Goal: Transaction & Acquisition: Purchase product/service

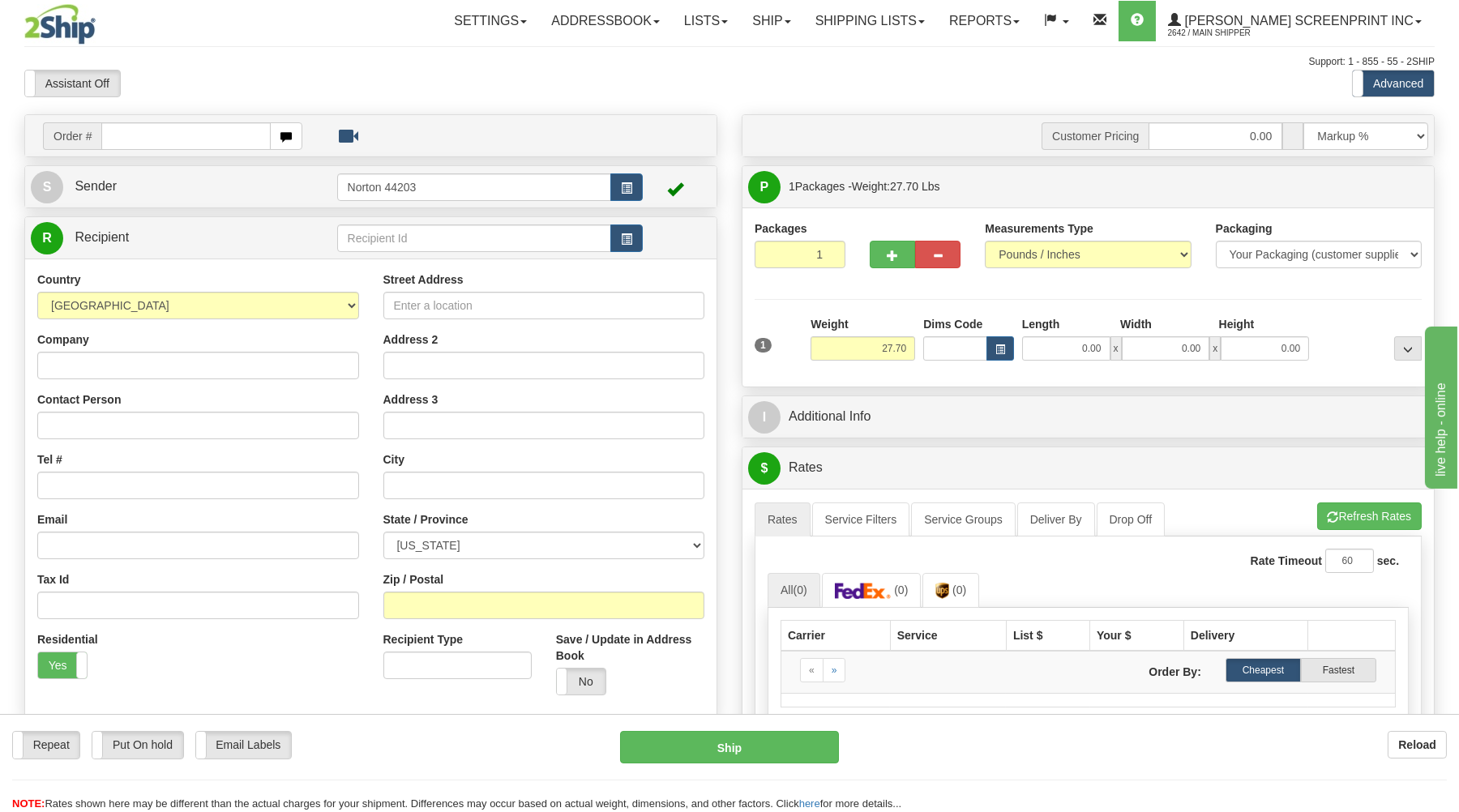
type input "0.00"
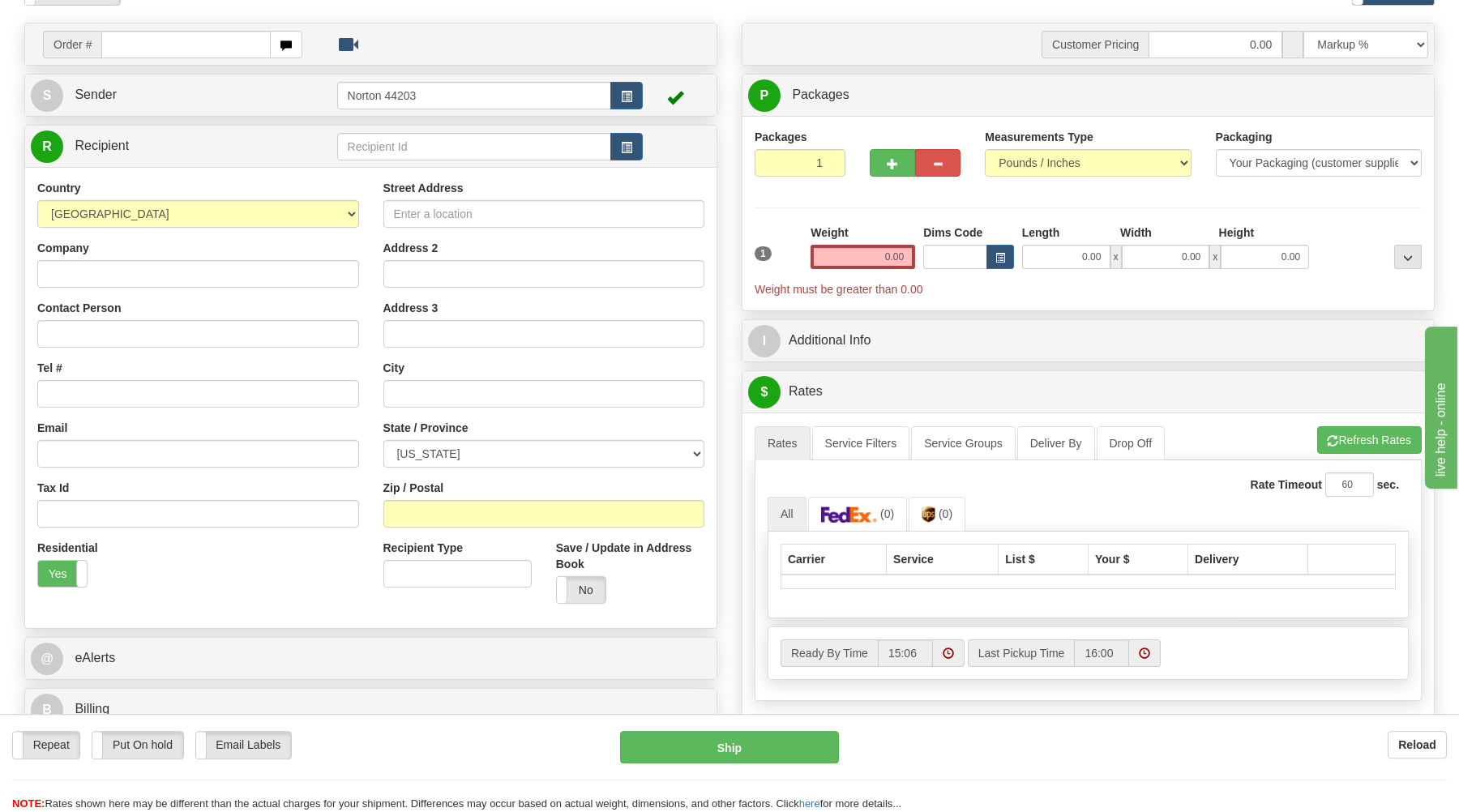
scroll to position [174, 0]
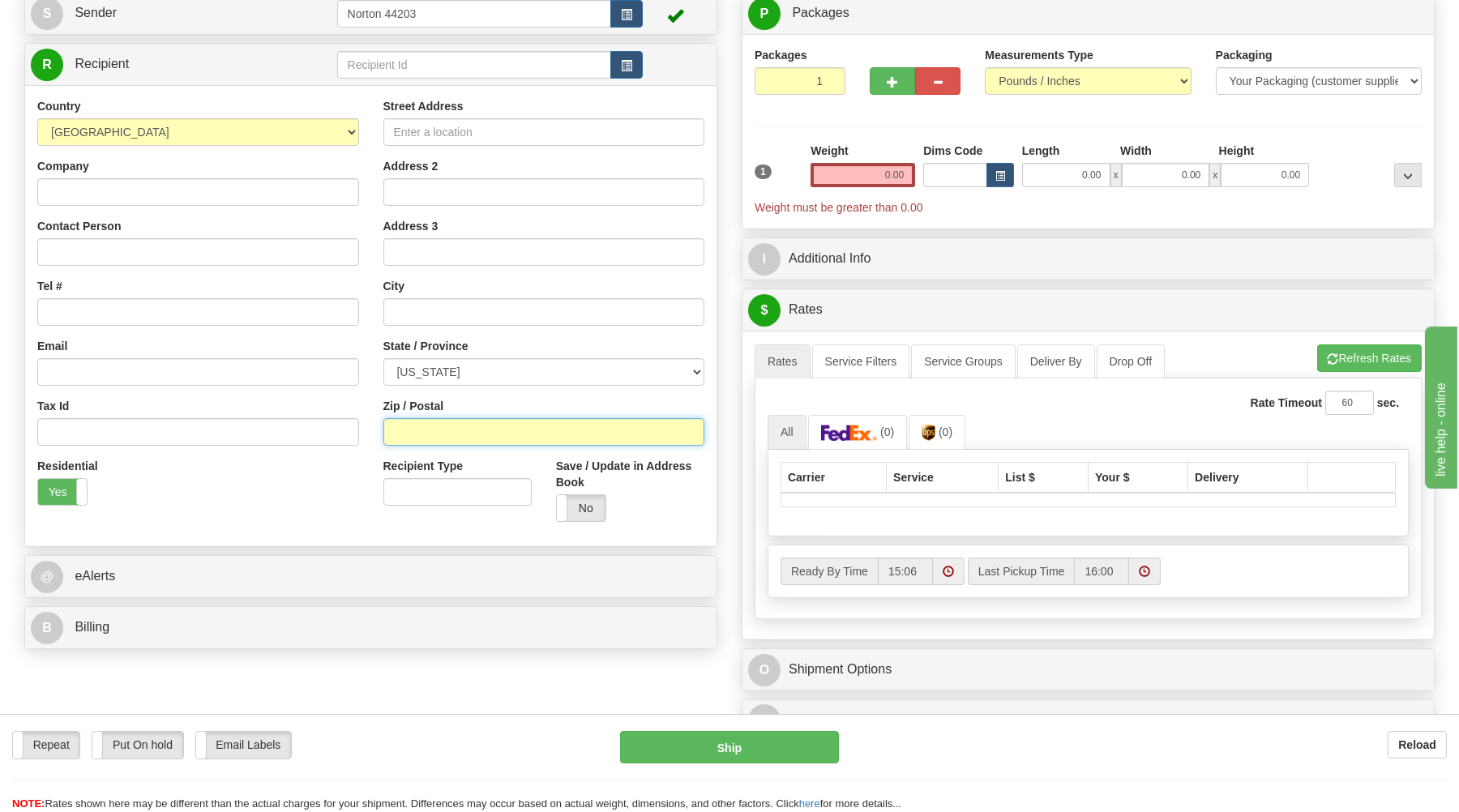
click at [499, 437] on input "Zip / Postal" at bounding box center [544, 432] width 322 height 27
type input "33133"
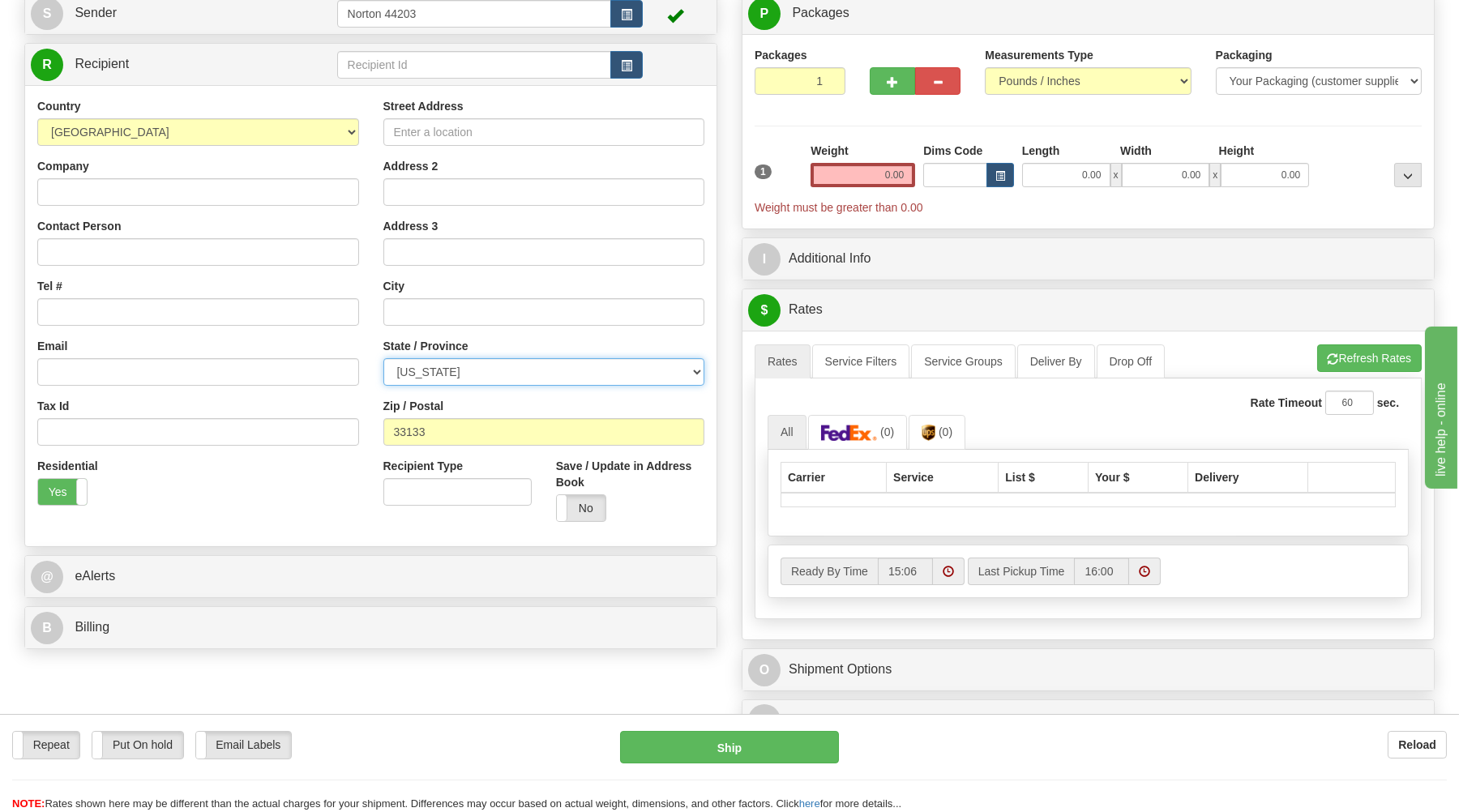
click at [383, 358] on select "ALABAMA ALASKA ARIZONA ARKANSAS Armed Forces America Armed Forces Europe Armed …" at bounding box center [544, 372] width 322 height 27
select select "FL"
click option "[US_STATE]" at bounding box center [0, 0] width 0 height 0
click at [868, 173] on input "0.00" at bounding box center [863, 175] width 105 height 24
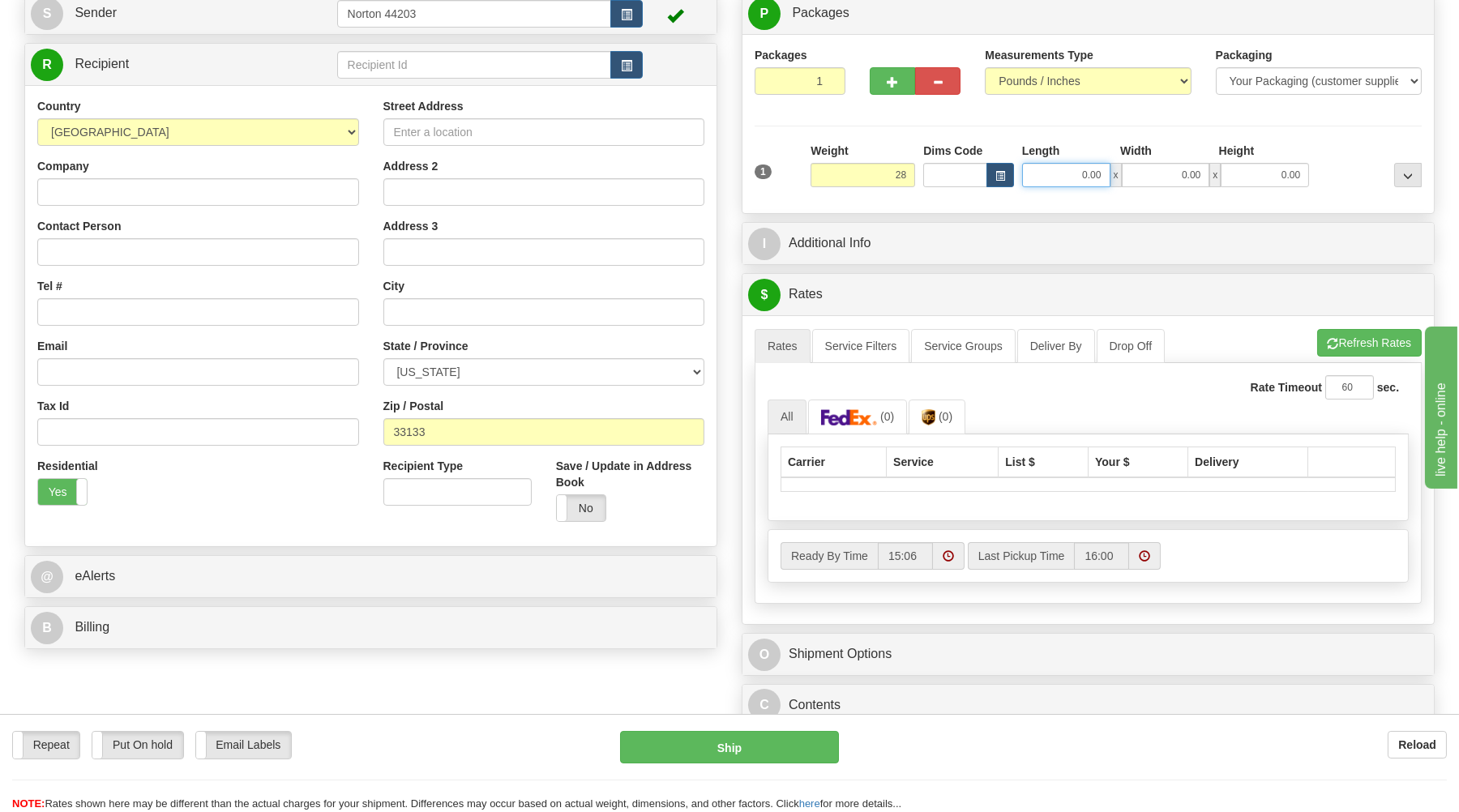
type input "28.00"
click at [1068, 172] on input "0.00" at bounding box center [1066, 175] width 88 height 24
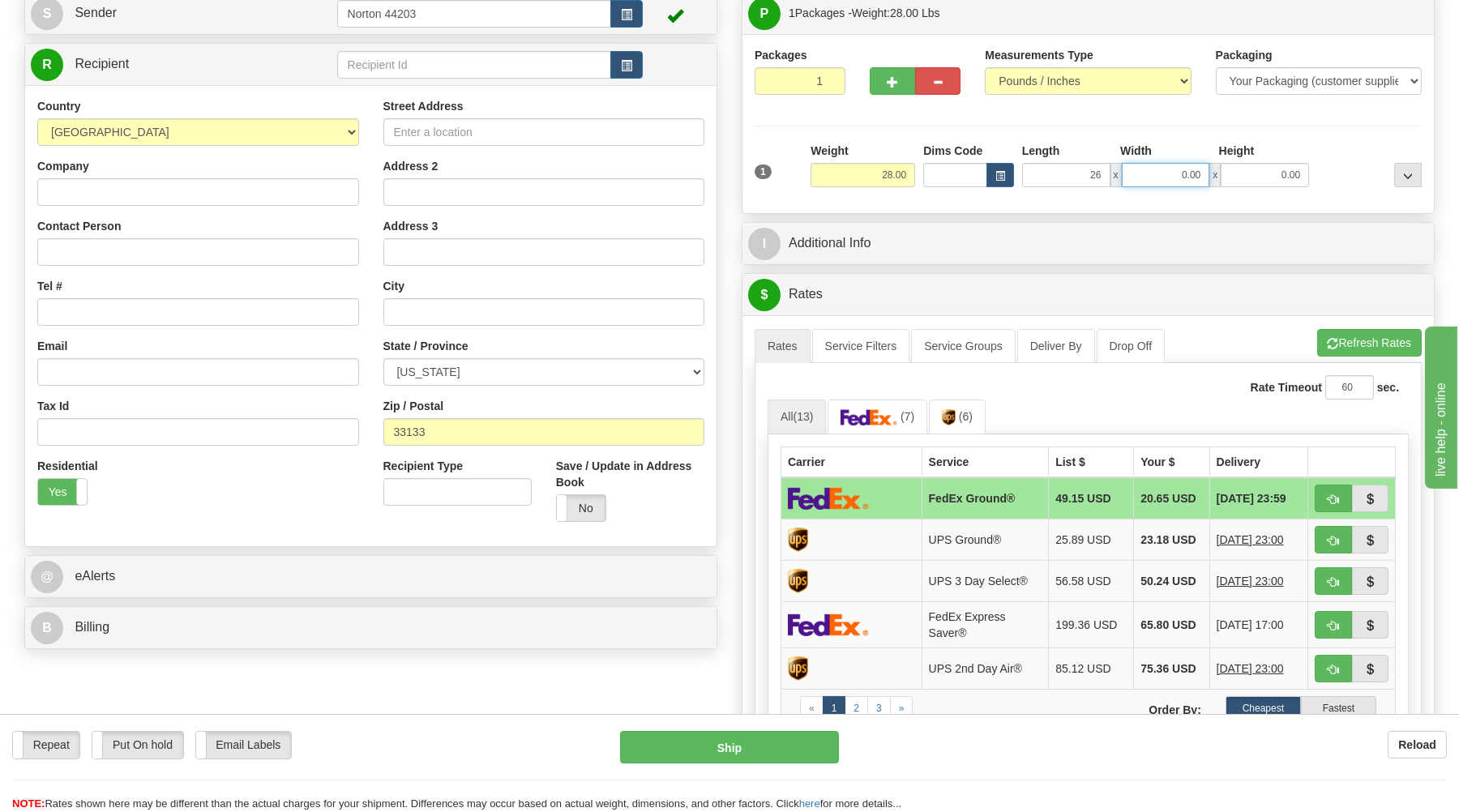
type input "26.00"
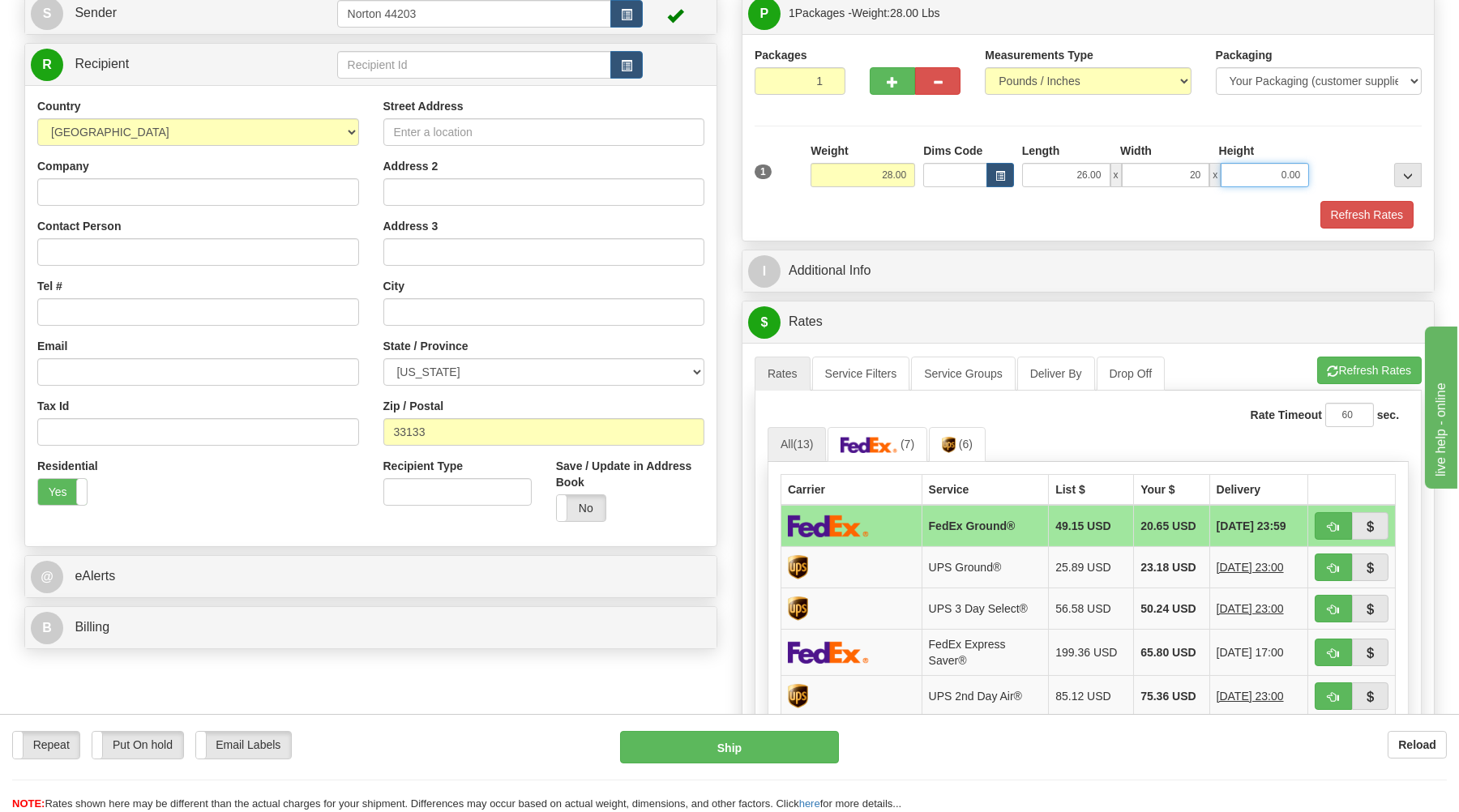
type input "20.00"
type input "11.00"
drag, startPoint x: 1061, startPoint y: 349, endPoint x: 1062, endPoint y: 341, distance: 8.1
click at [1062, 342] on div "$ Rates Cancel A change has been made which could impact your rate estimate. To…" at bounding box center [1088, 603] width 693 height 605
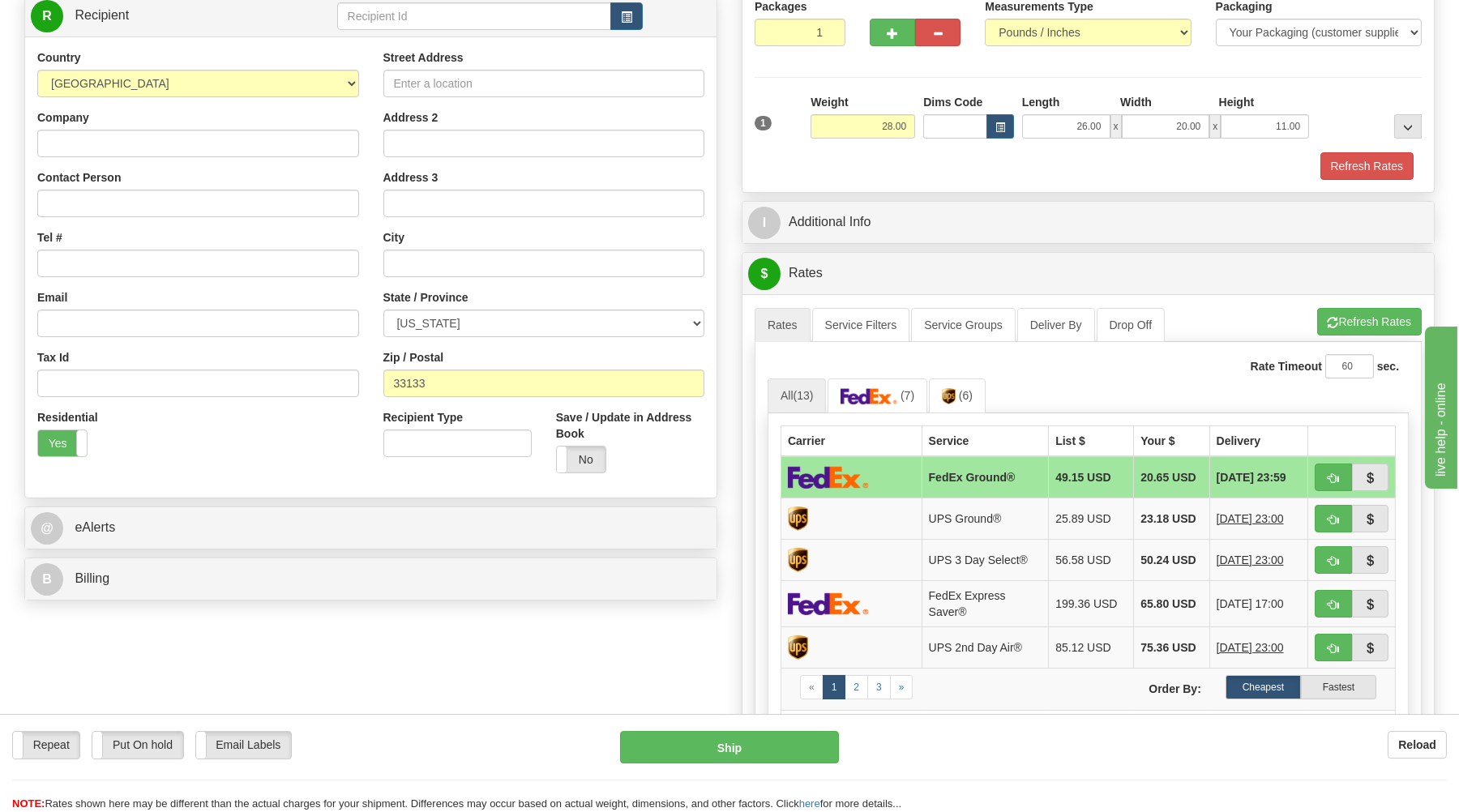
scroll to position [347, 0]
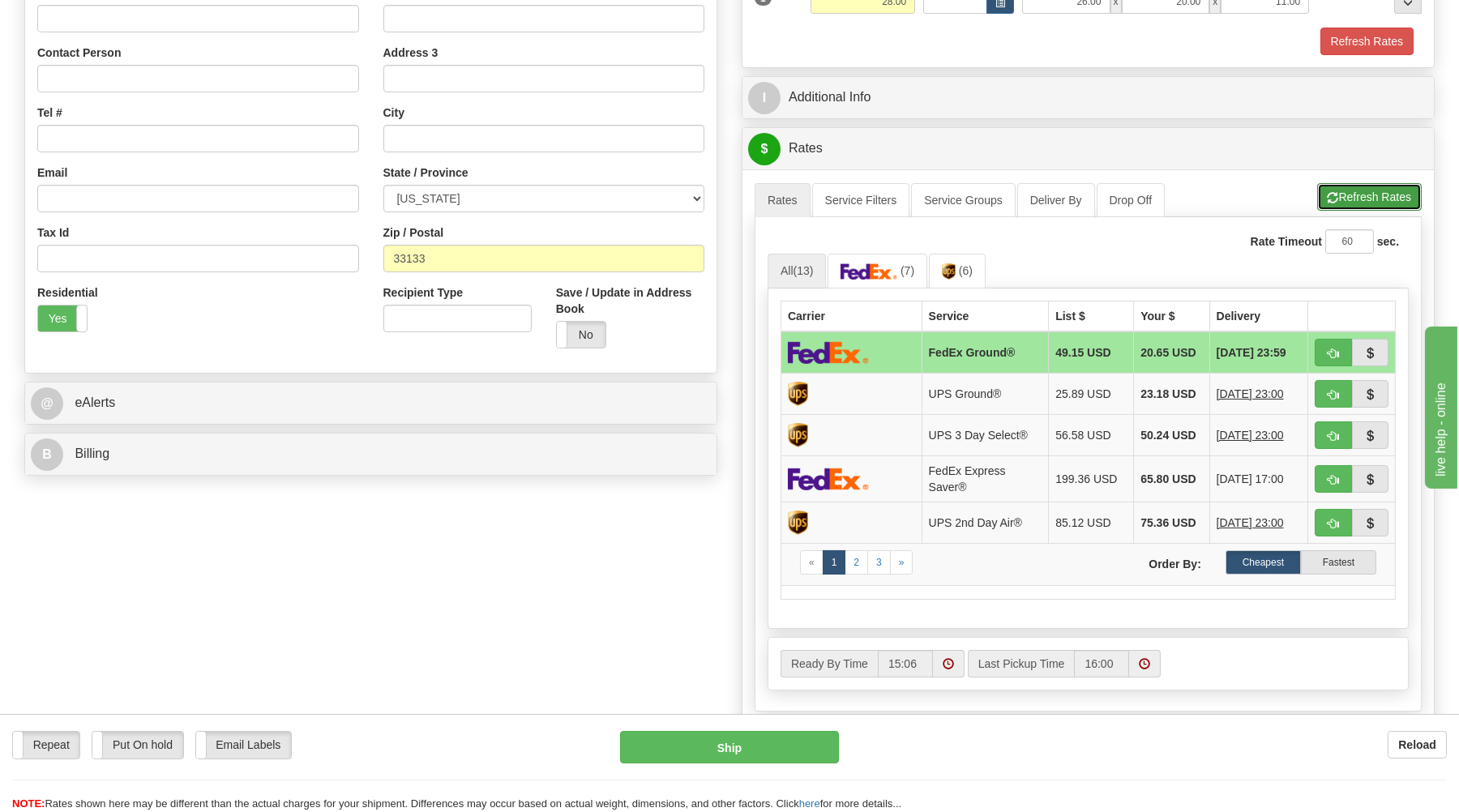
click at [1386, 192] on button "Refresh Rates" at bounding box center [1370, 197] width 105 height 27
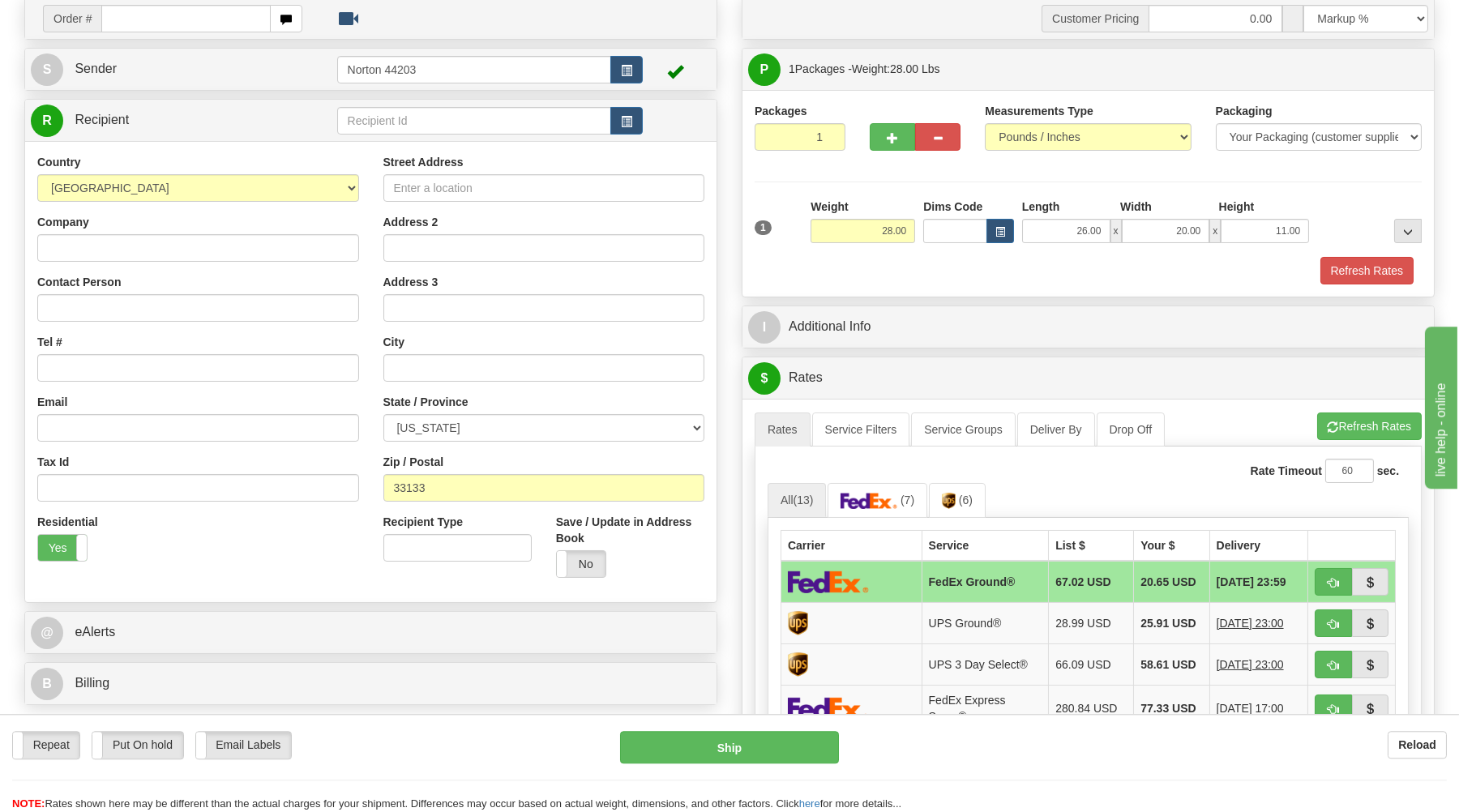
scroll to position [86, 0]
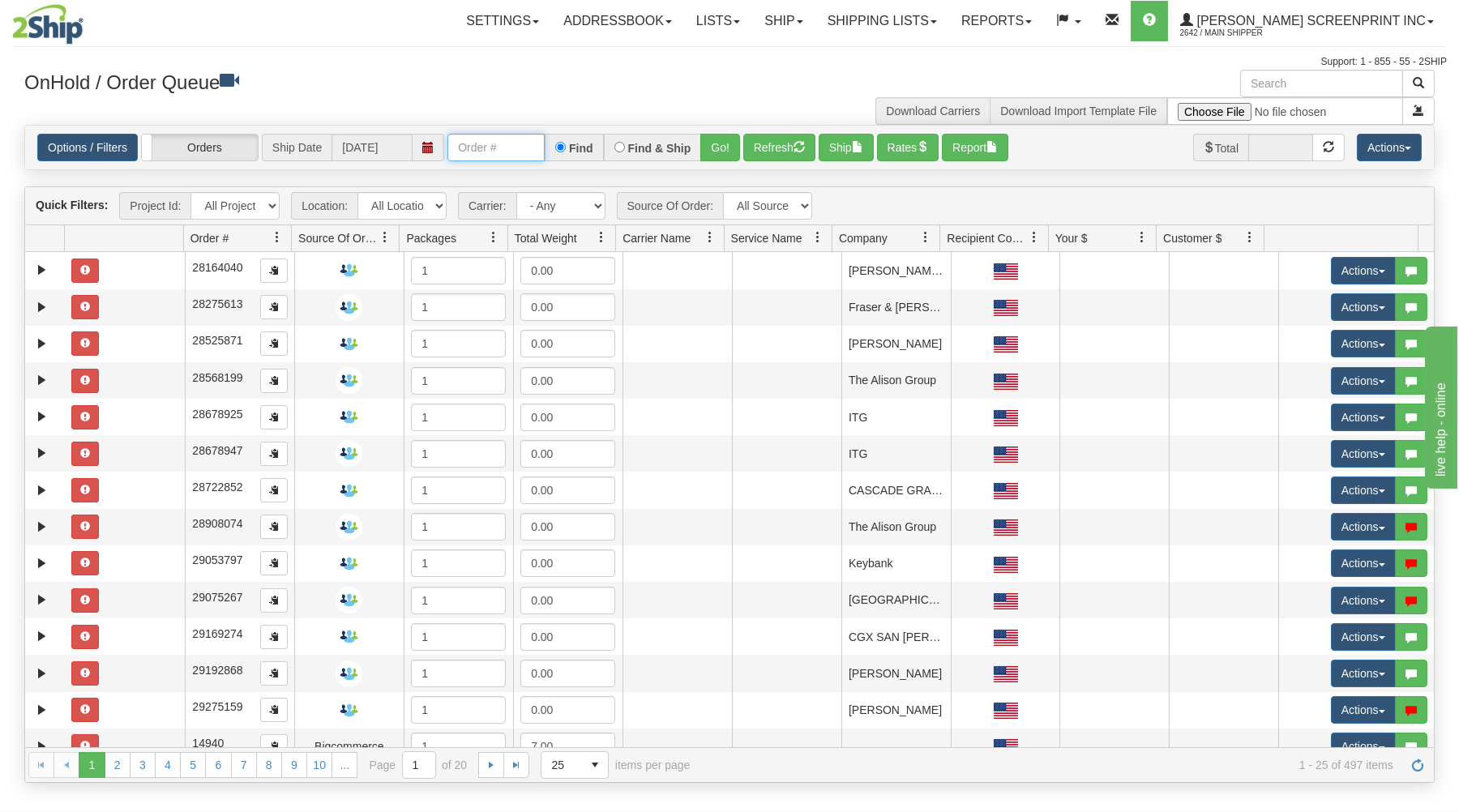
click at [478, 154] on input "text" at bounding box center [496, 147] width 97 height 27
type input "17164"
click at [708, 140] on button "Go!" at bounding box center [720, 147] width 40 height 27
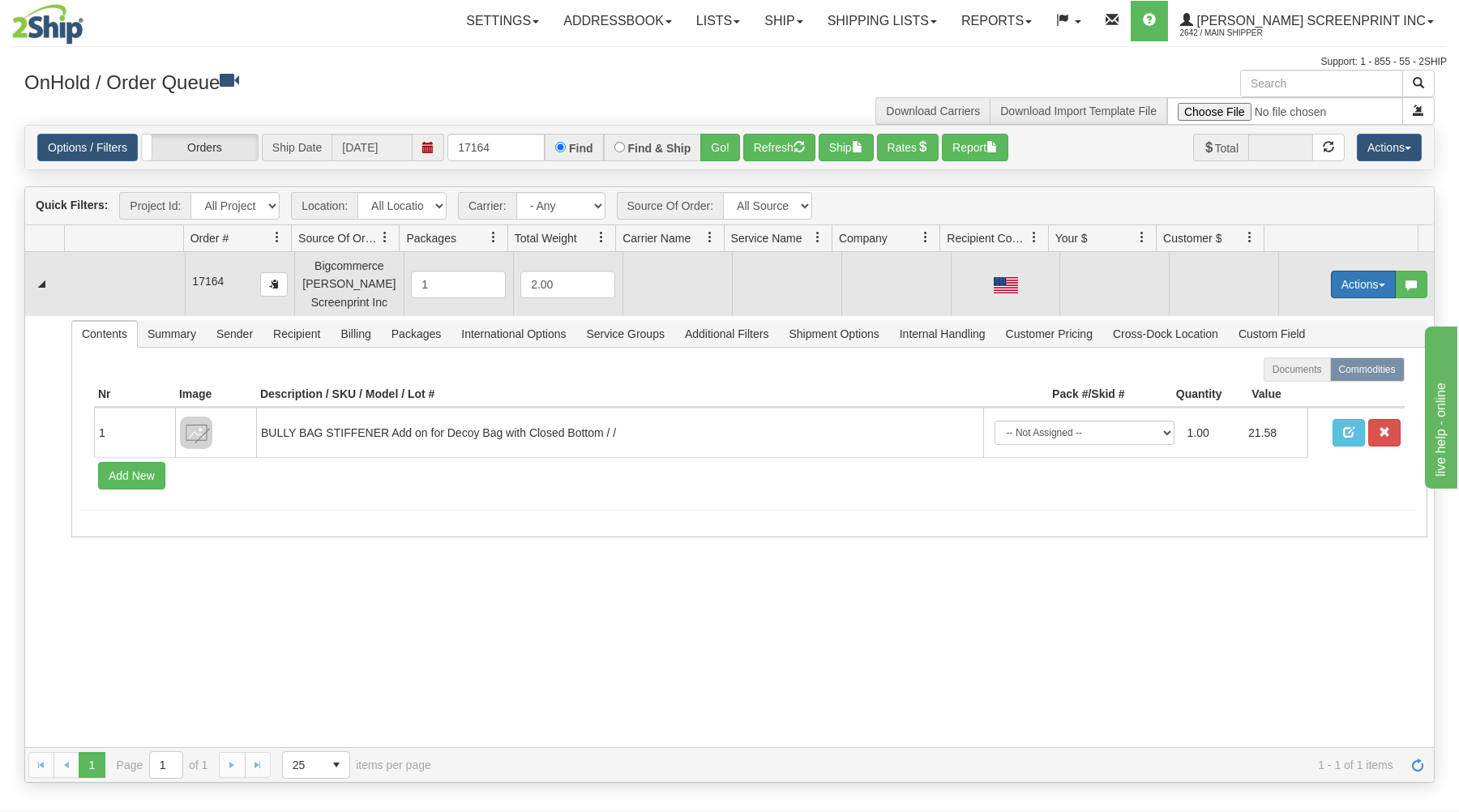
click at [1346, 280] on button "Actions" at bounding box center [1363, 284] width 65 height 27
click at [1301, 315] on span "Open" at bounding box center [1301, 314] width 39 height 13
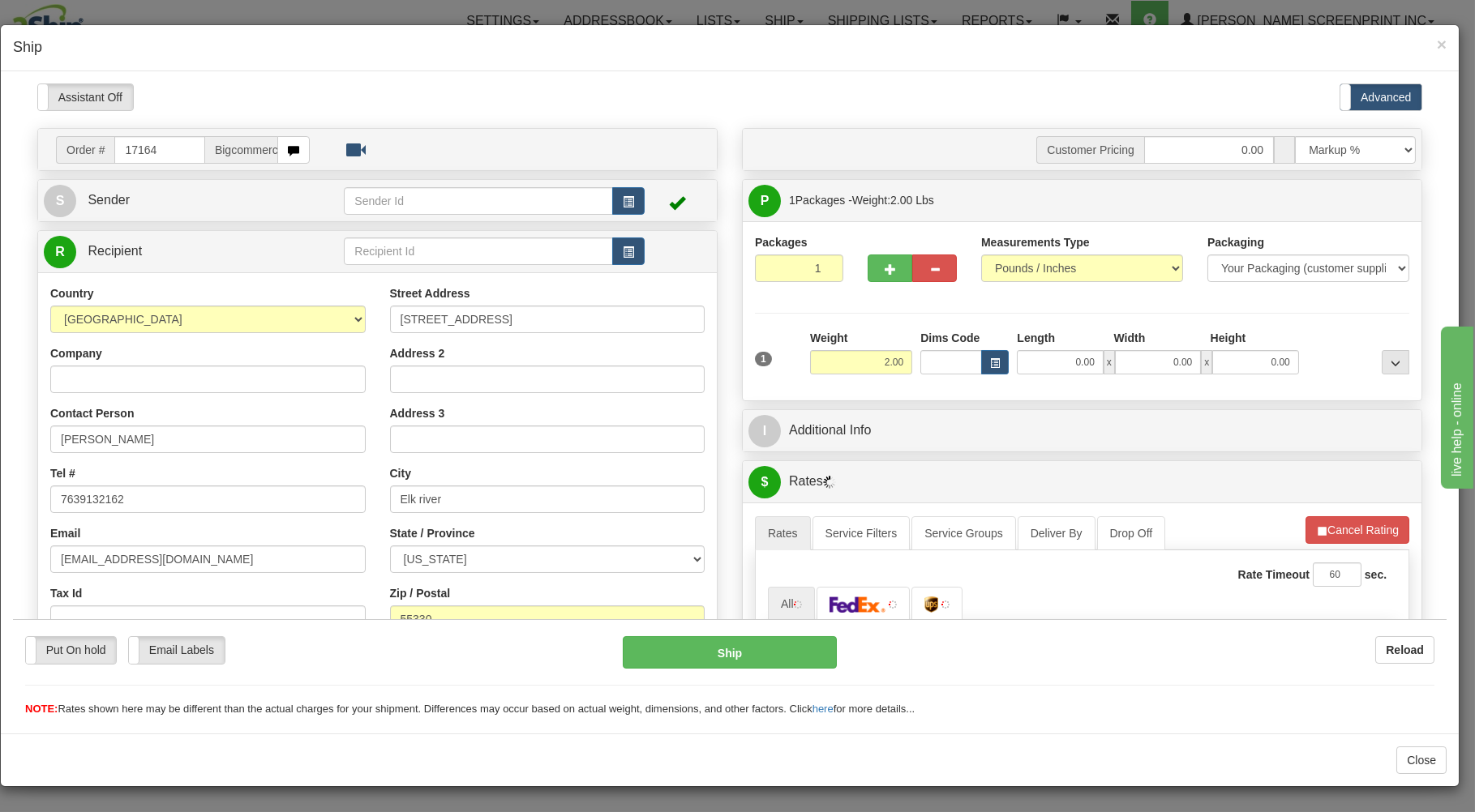
type input "4.25"
click at [1048, 366] on input "0.00" at bounding box center [1060, 361] width 86 height 24
type input "4.20"
type input "39.00"
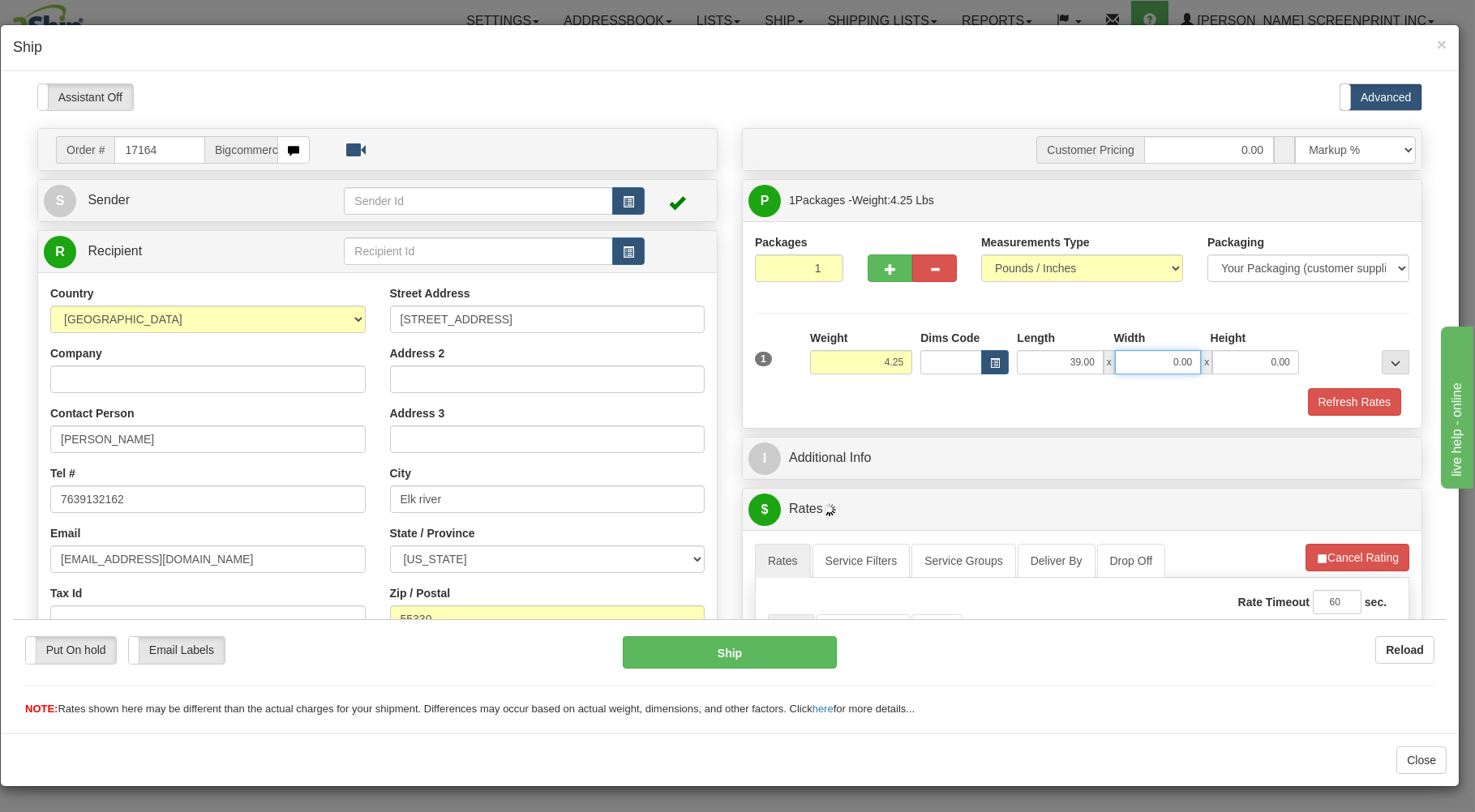
type input "4.30"
type input "29"
type input "4.20"
type input "29.00"
type input "1.00"
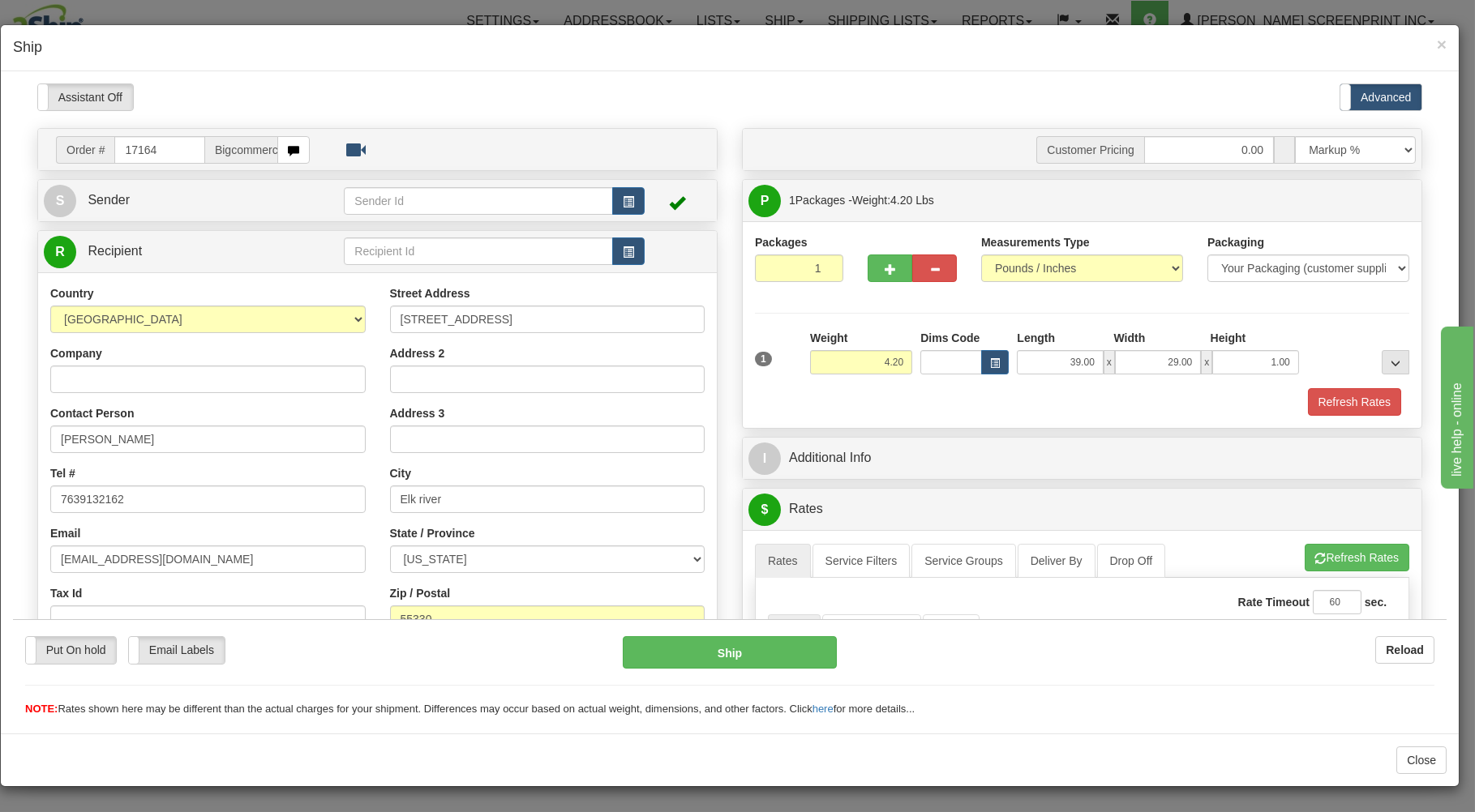
click at [1123, 389] on div "Refresh Rates" at bounding box center [1082, 401] width 663 height 27
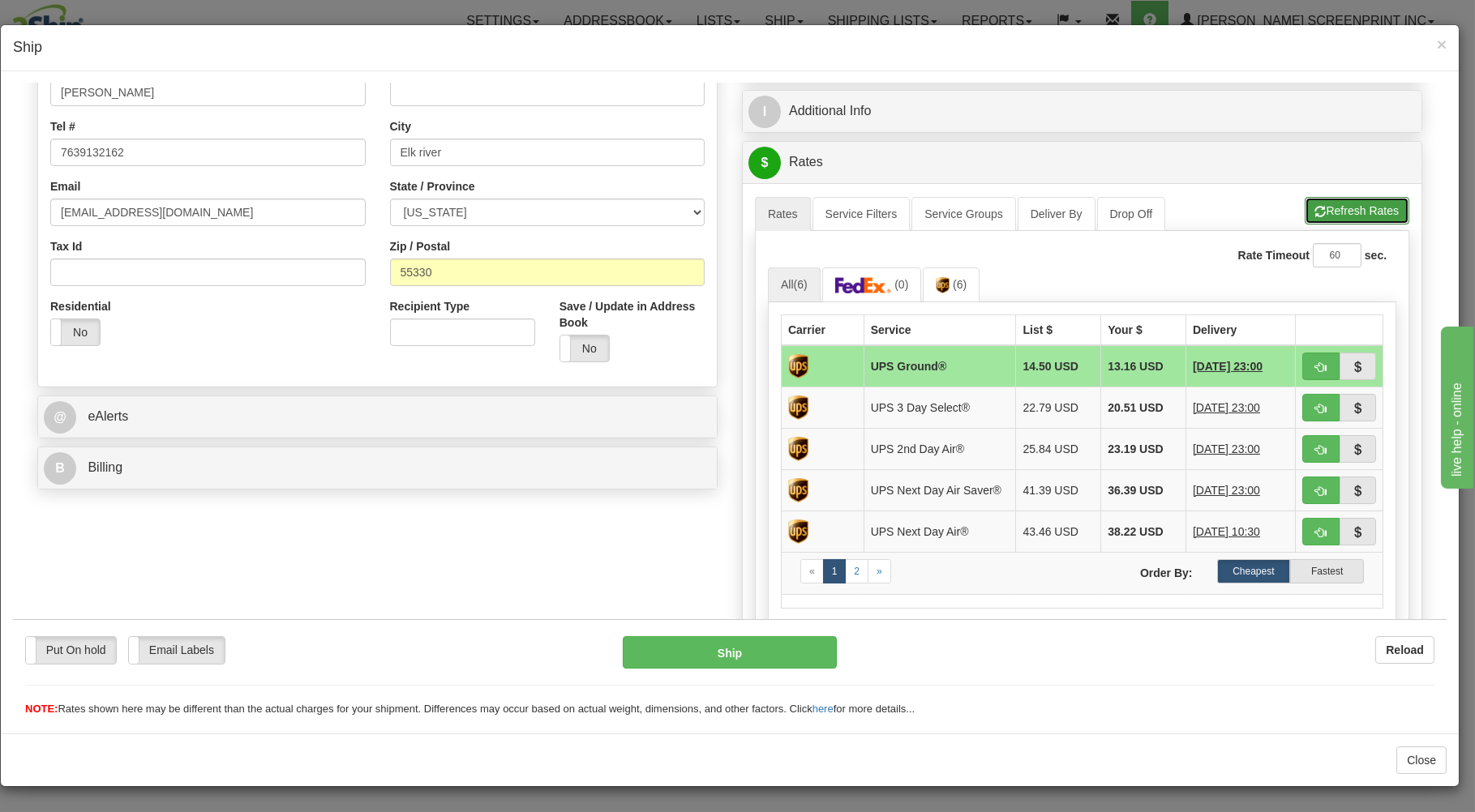
click at [1338, 204] on button "Refresh Rates" at bounding box center [1357, 210] width 105 height 27
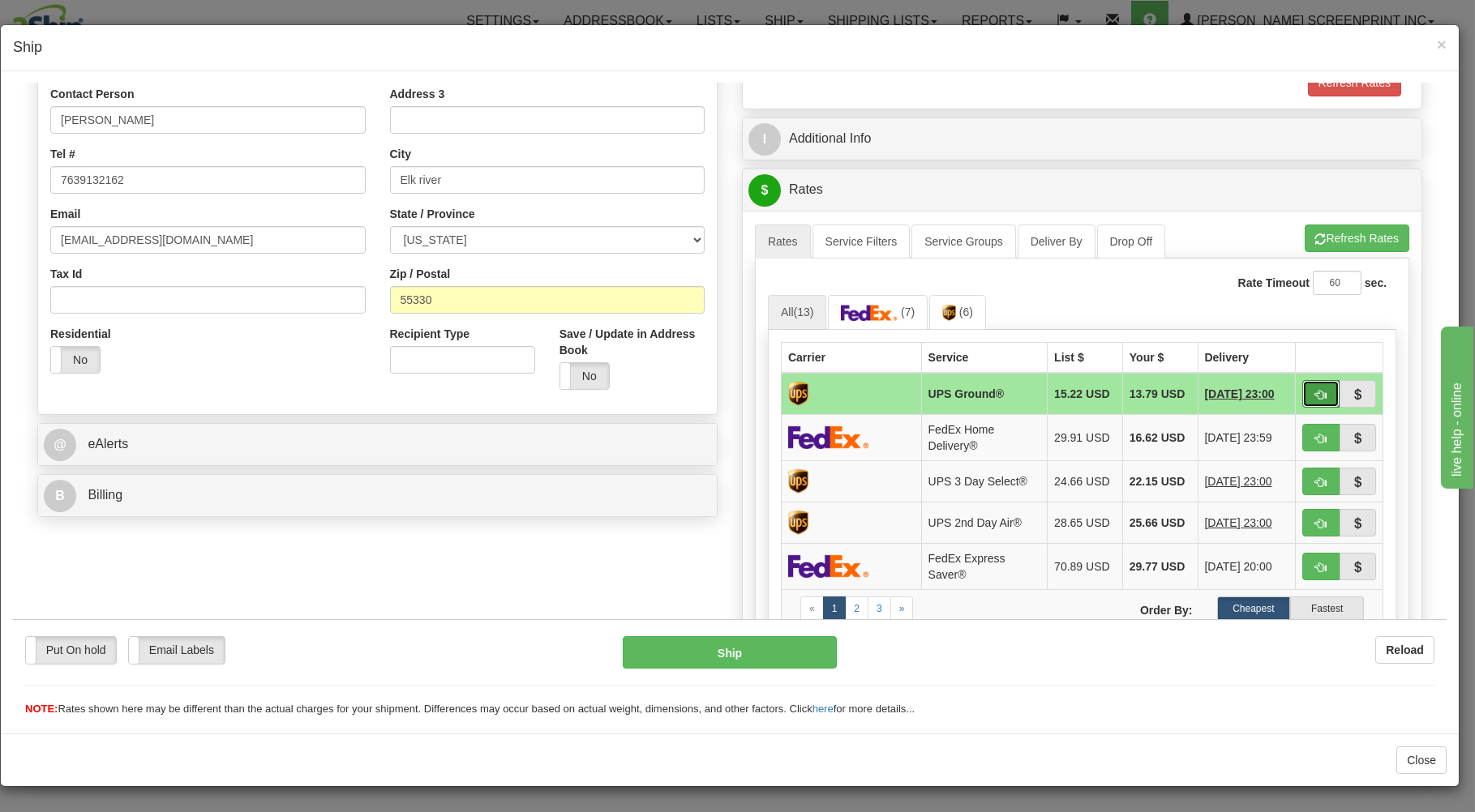
click at [1315, 393] on button "button" at bounding box center [1321, 393] width 37 height 27
type input "03"
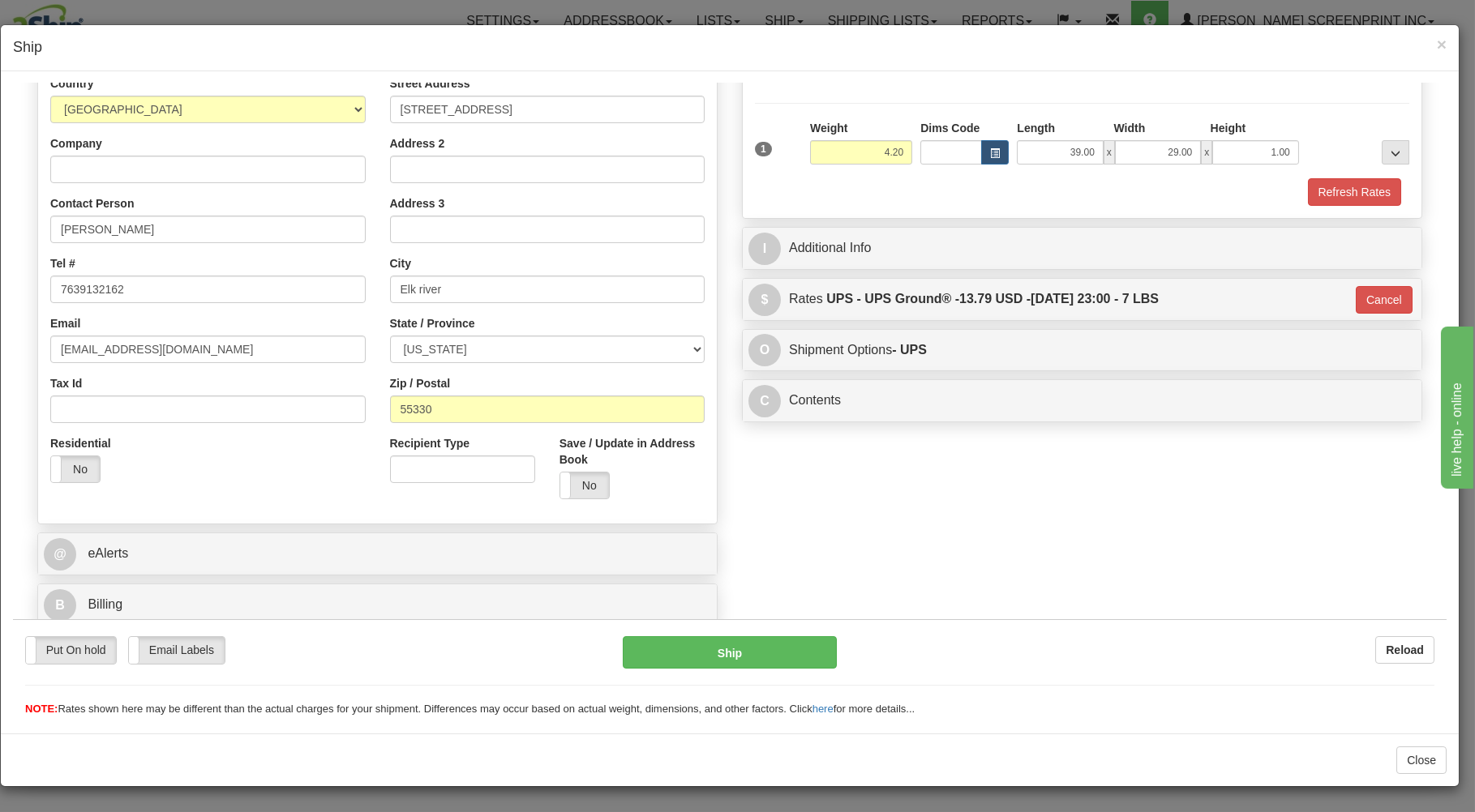
scroll to position [213, 0]
type input "4.25"
type input "03"
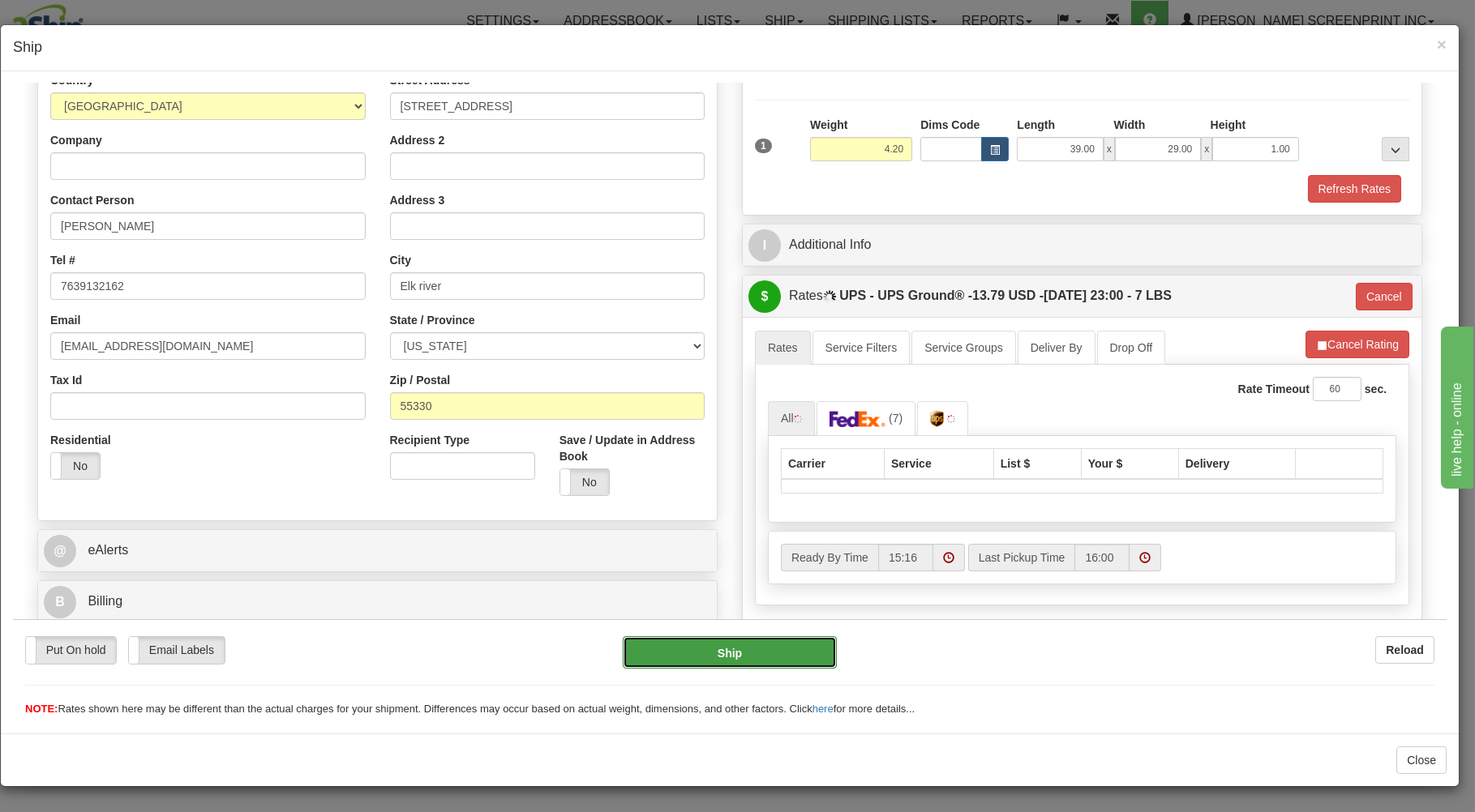
click at [770, 650] on button "Ship" at bounding box center [730, 651] width 214 height 32
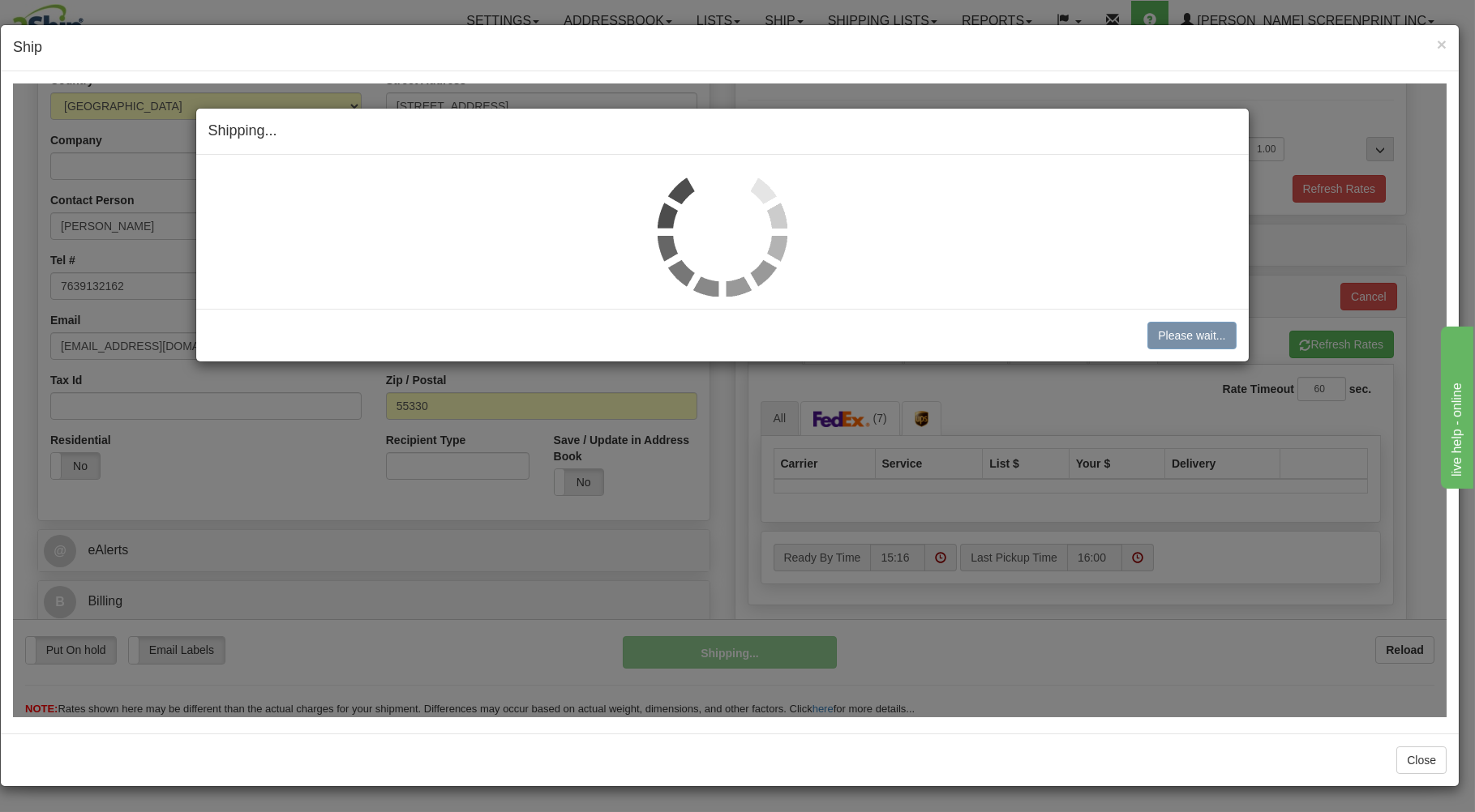
type input "4.25"
type input "03"
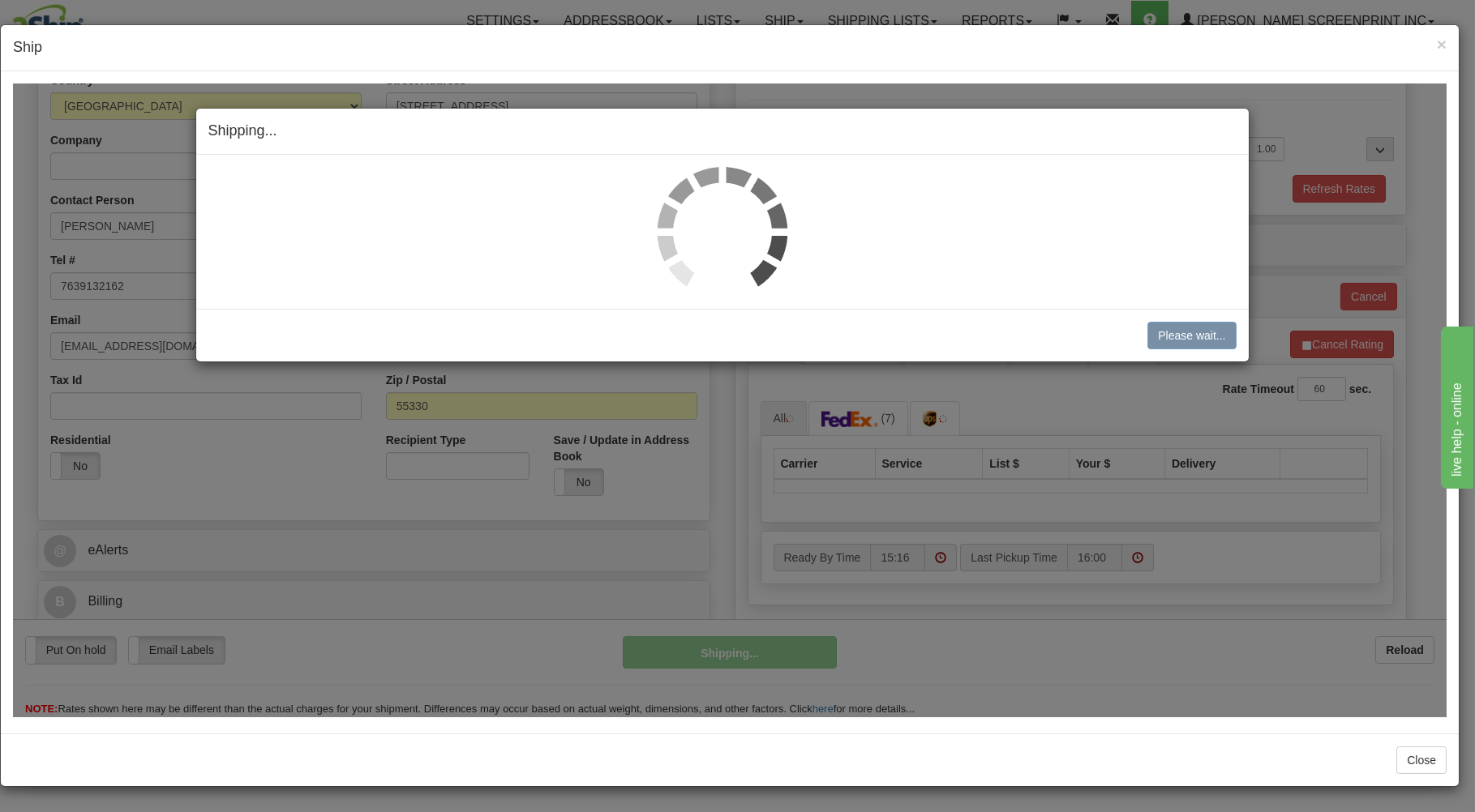
type input "4.20"
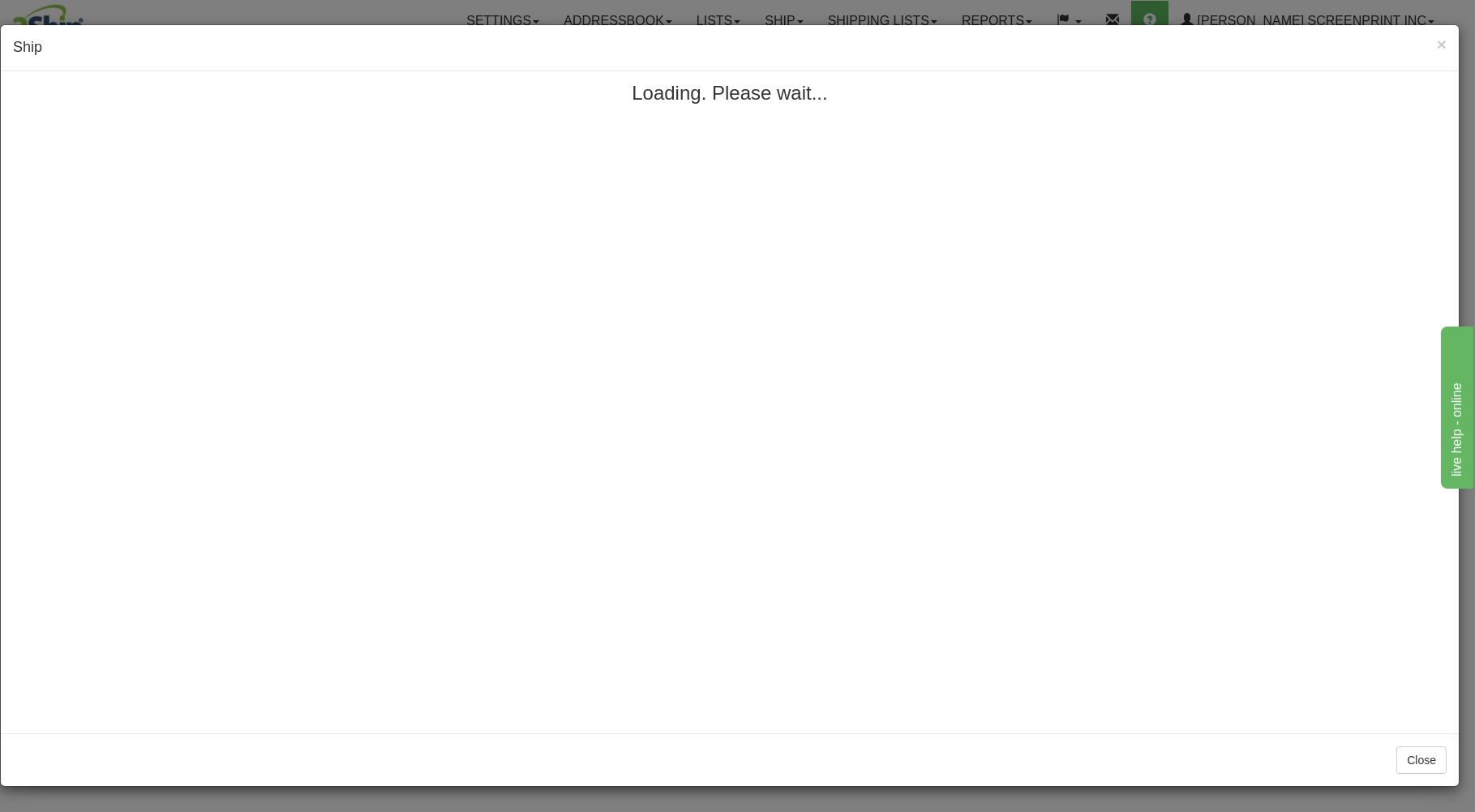
scroll to position [0, 0]
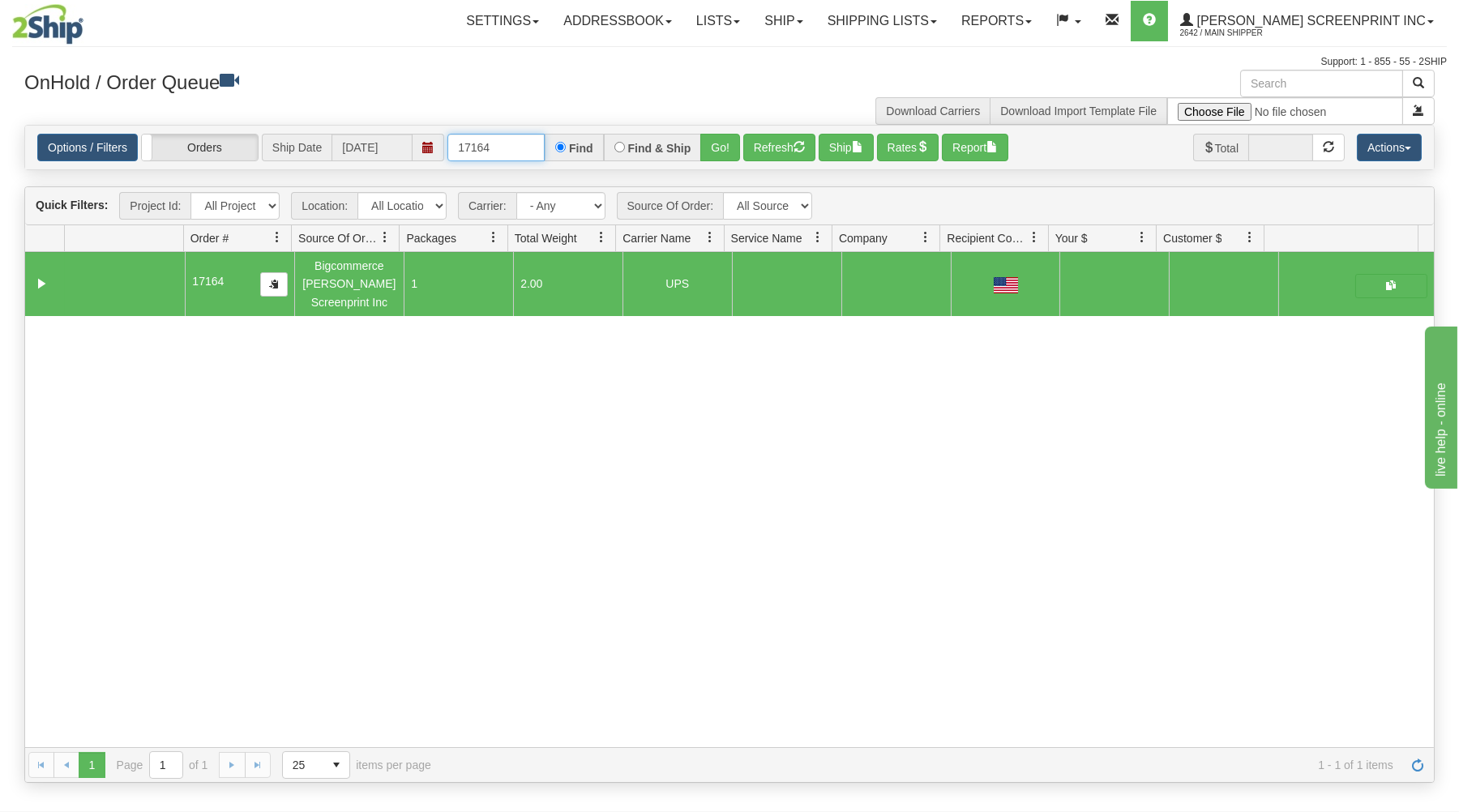
drag, startPoint x: 458, startPoint y: 146, endPoint x: 564, endPoint y: 145, distance: 106.0
click at [560, 145] on div "17164 Find Find & Ship Go!" at bounding box center [594, 147] width 293 height 27
type input "17167"
click at [722, 146] on button "Go!" at bounding box center [720, 147] width 40 height 27
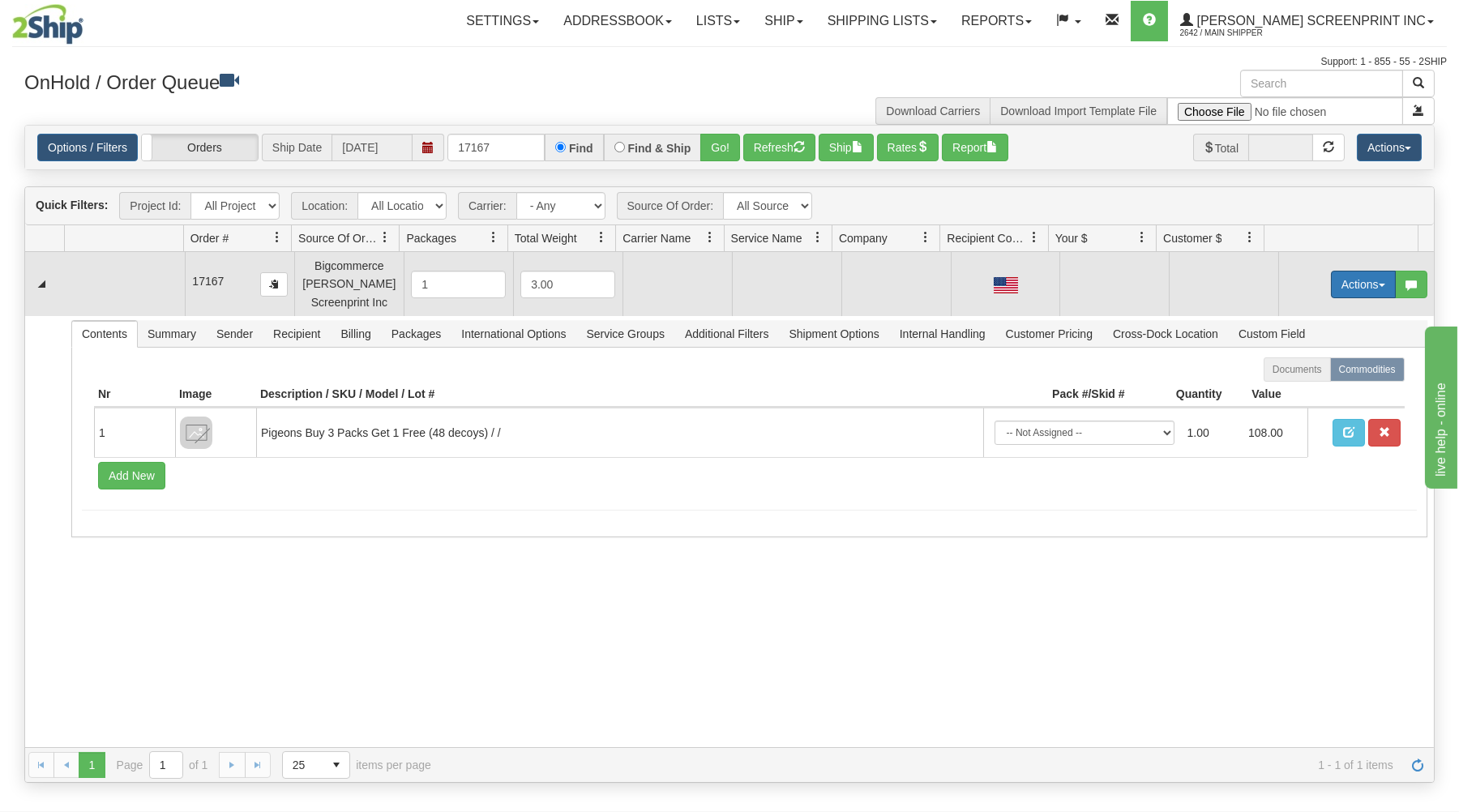
click at [1348, 280] on button "Actions" at bounding box center [1363, 284] width 65 height 27
click at [1309, 312] on link "Open" at bounding box center [1330, 315] width 130 height 21
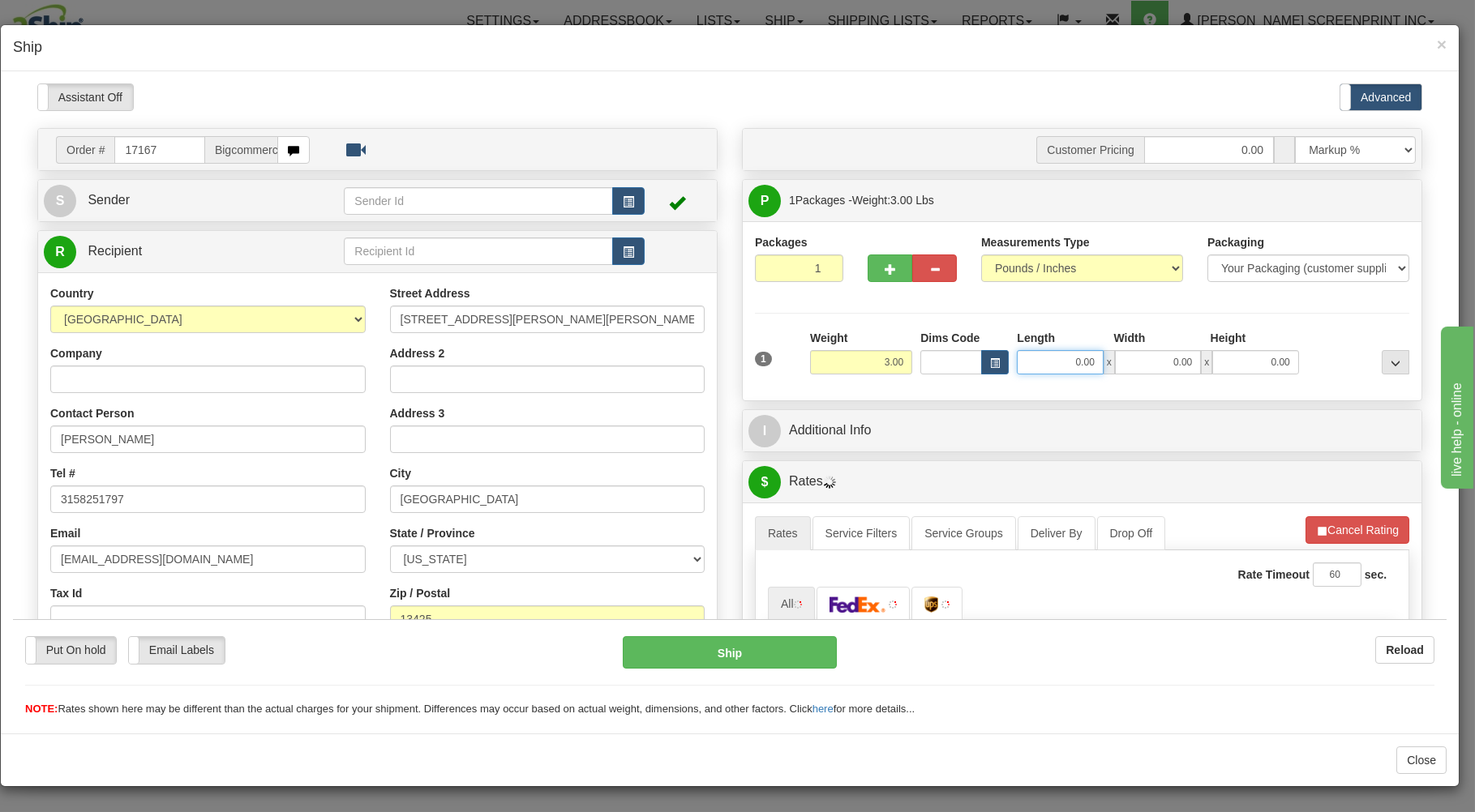
click at [1028, 362] on input "0.00" at bounding box center [1060, 361] width 86 height 24
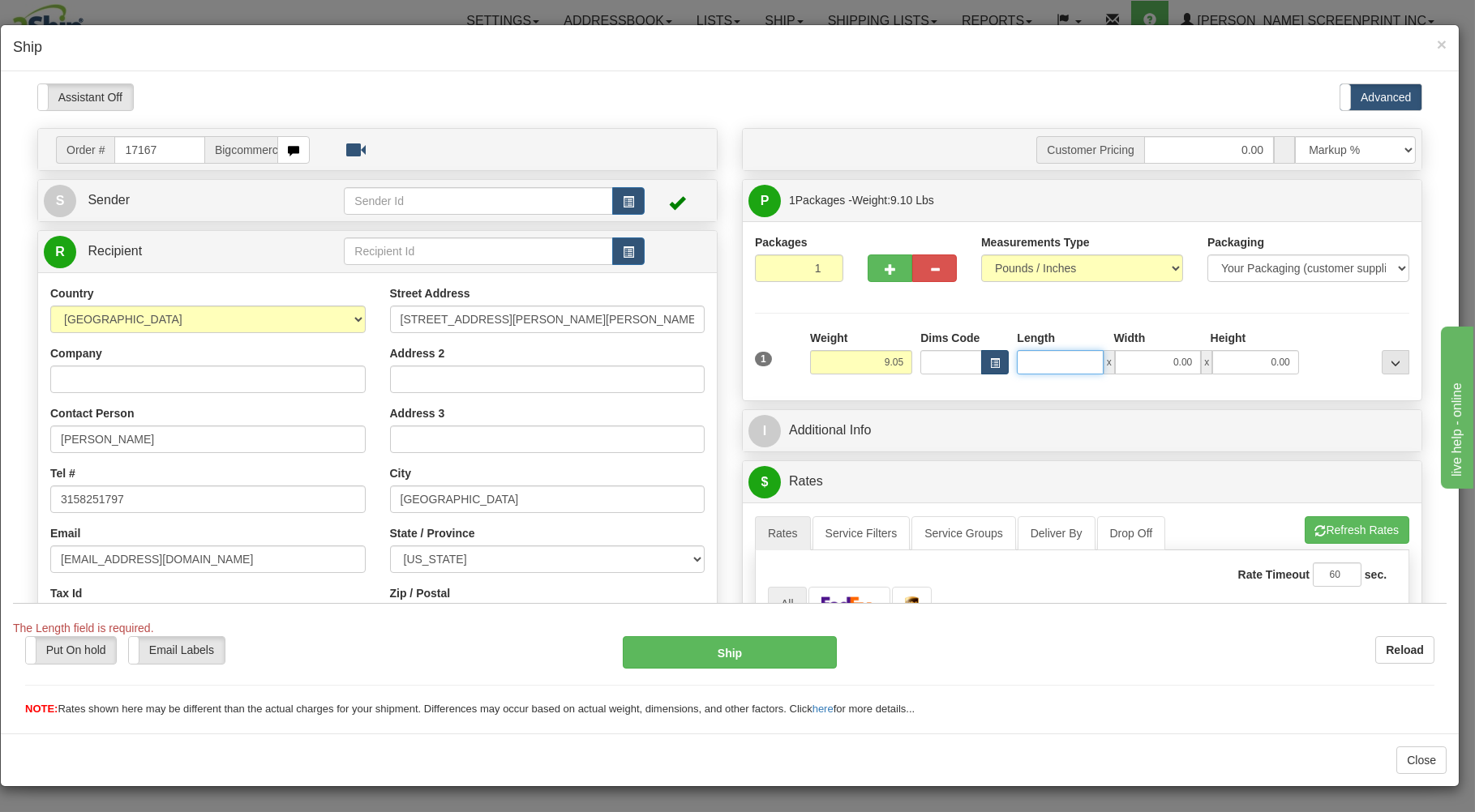
type input "9.10"
type input "26.00"
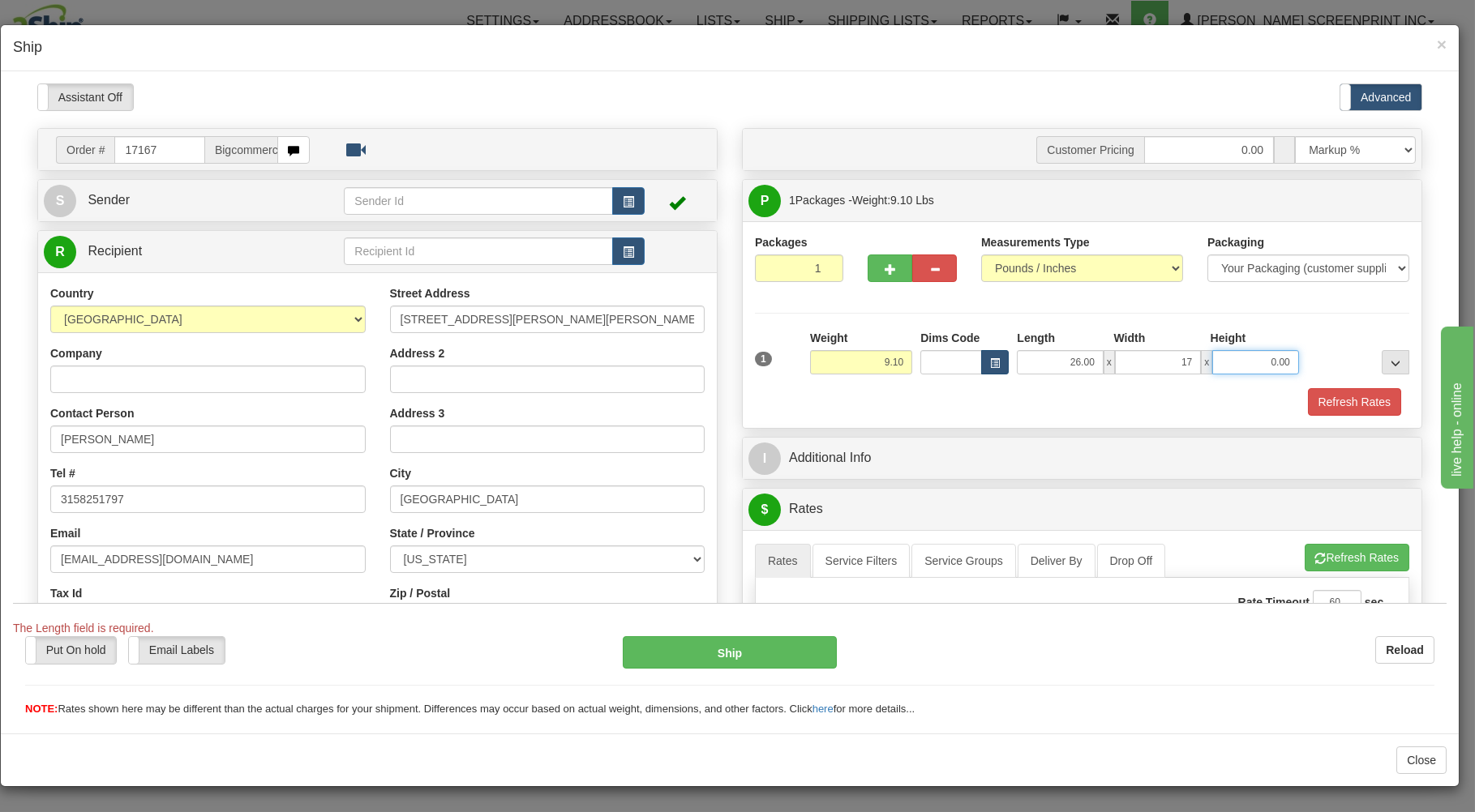
type input "17.00"
type input "4.00"
click at [982, 385] on div "1 Weight 9.10 Dims Code x x" at bounding box center [1082, 357] width 663 height 57
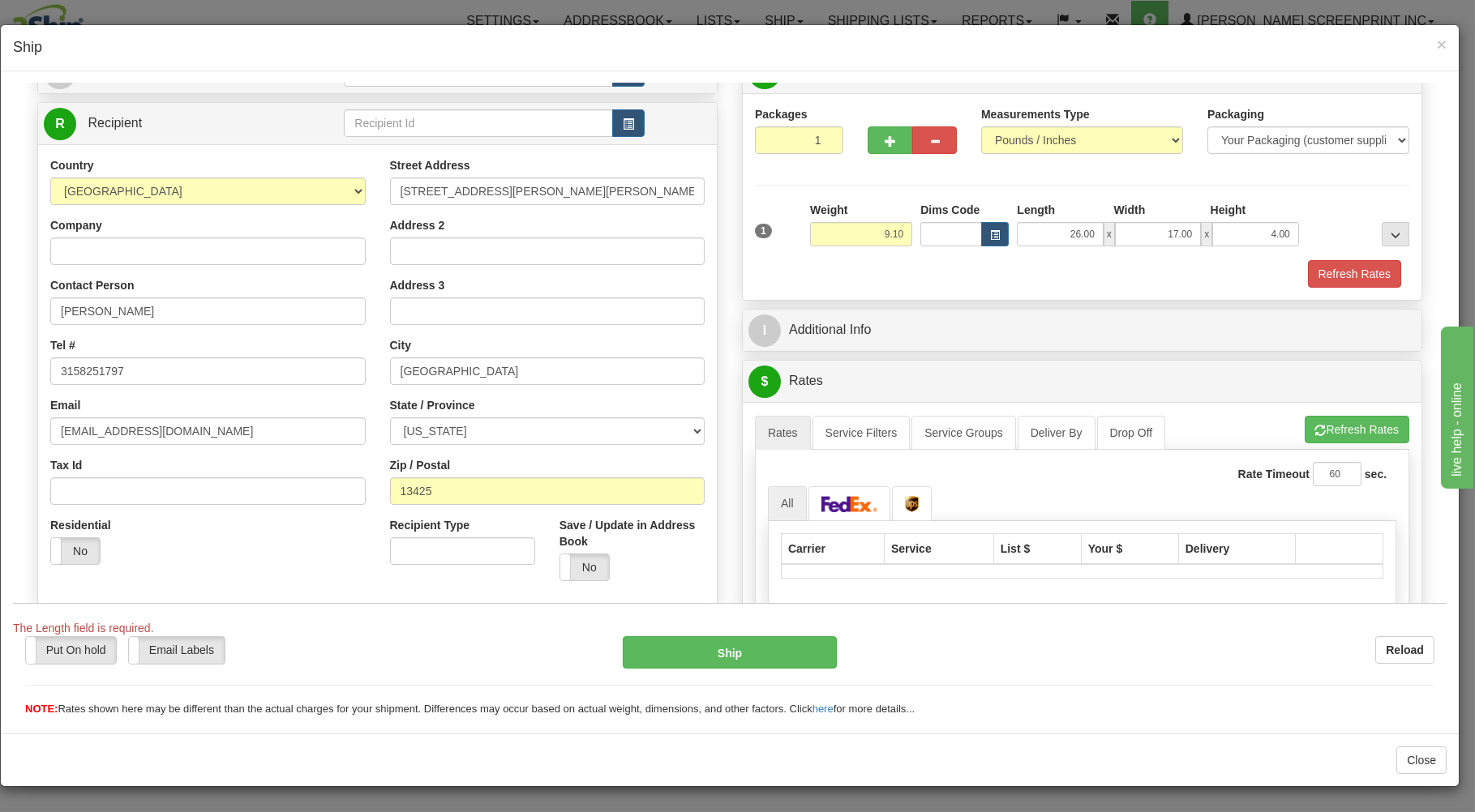
scroll to position [319, 0]
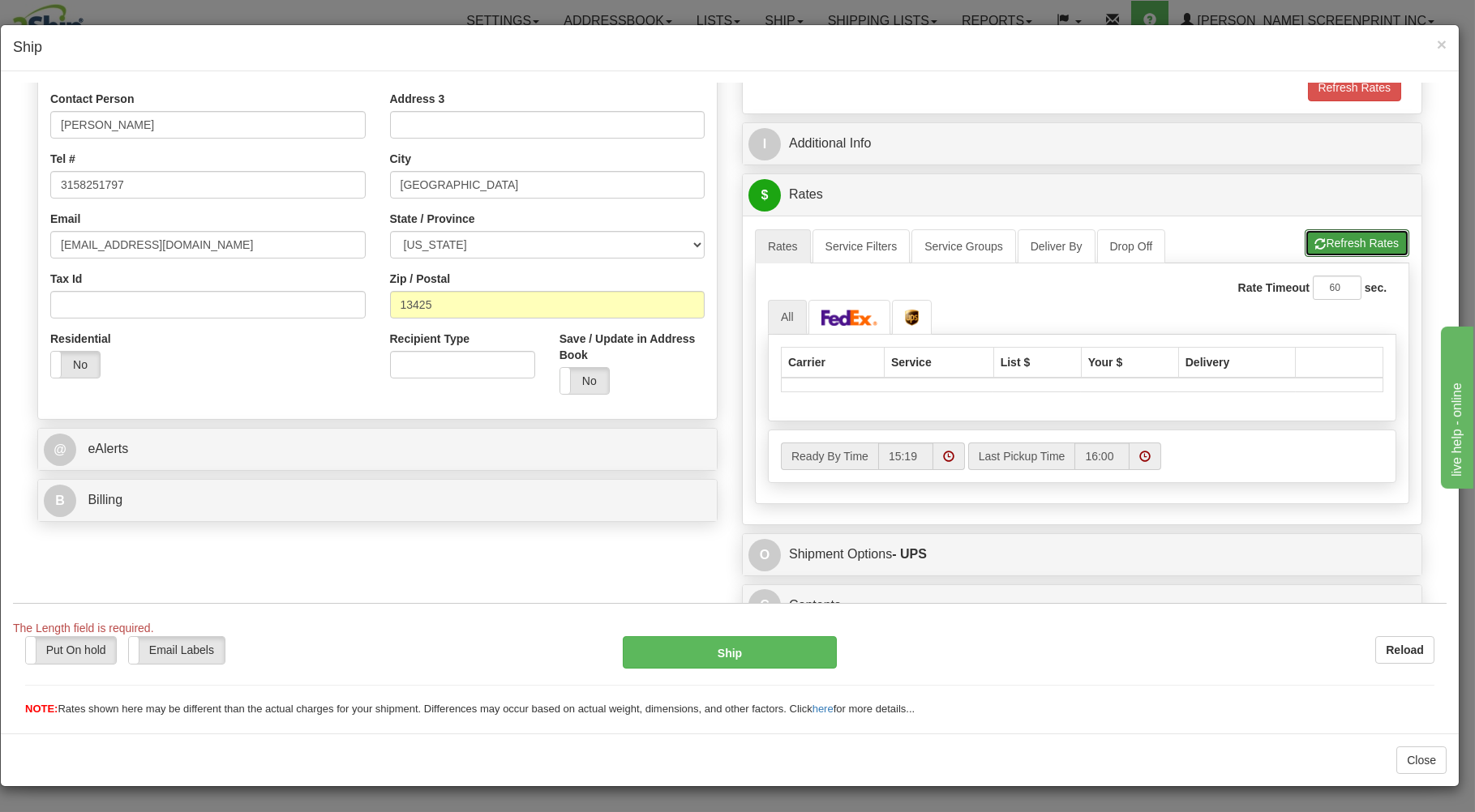
click at [1315, 239] on span "button" at bounding box center [1321, 244] width 12 height 11
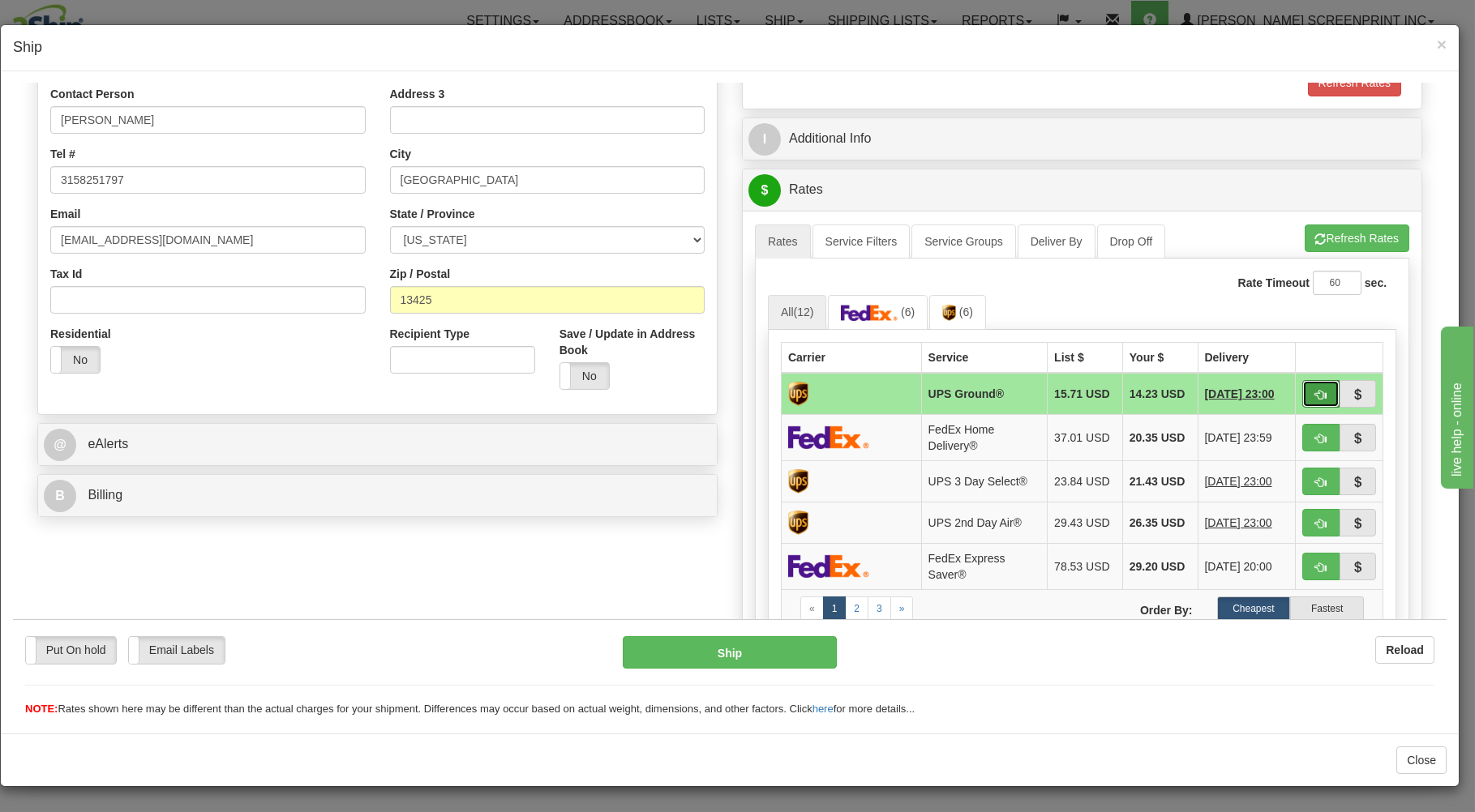
drag, startPoint x: 1301, startPoint y: 389, endPoint x: 1295, endPoint y: 396, distance: 9.2
click at [1315, 390] on span "button" at bounding box center [1321, 394] width 12 height 11
type input "03"
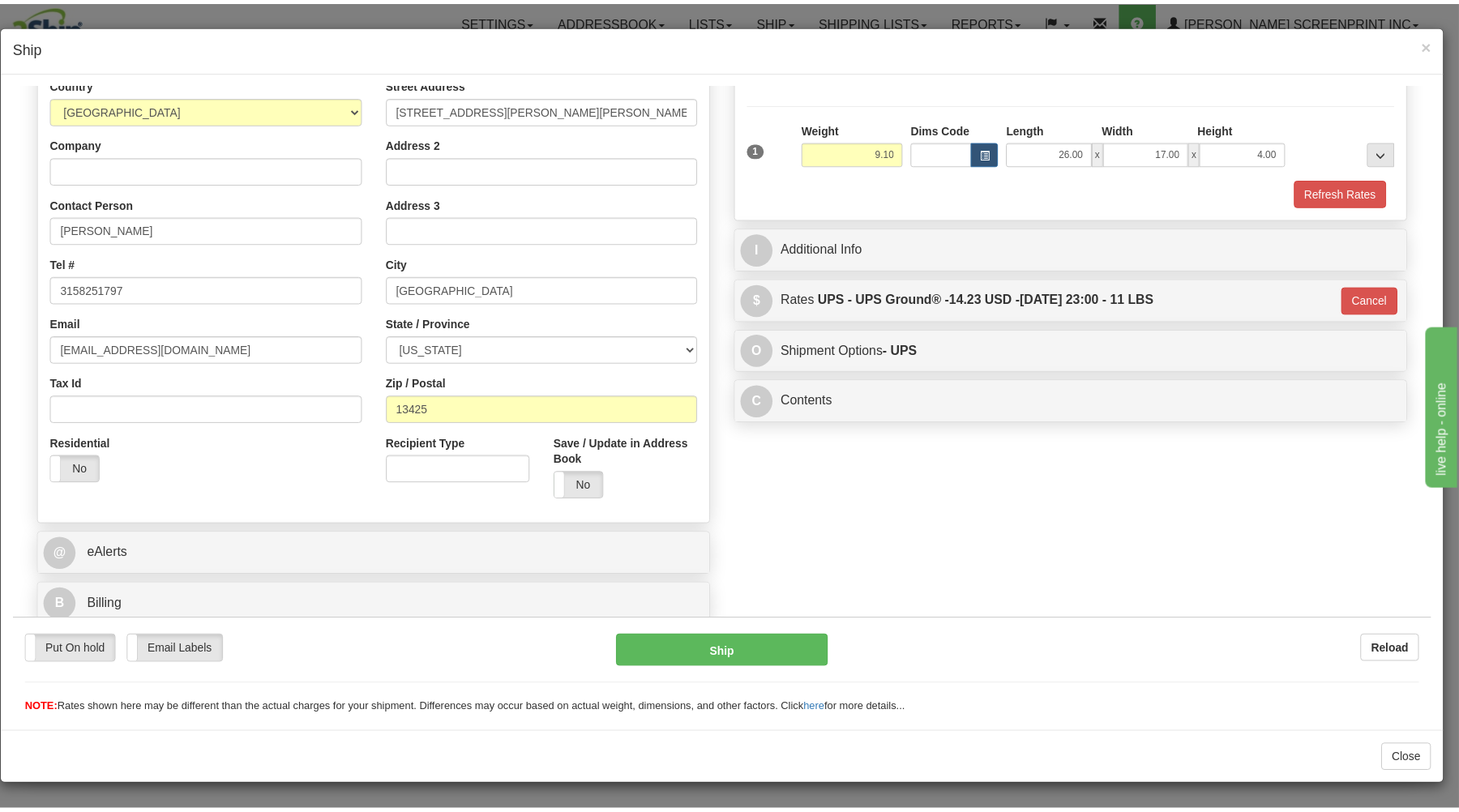
scroll to position [213, 0]
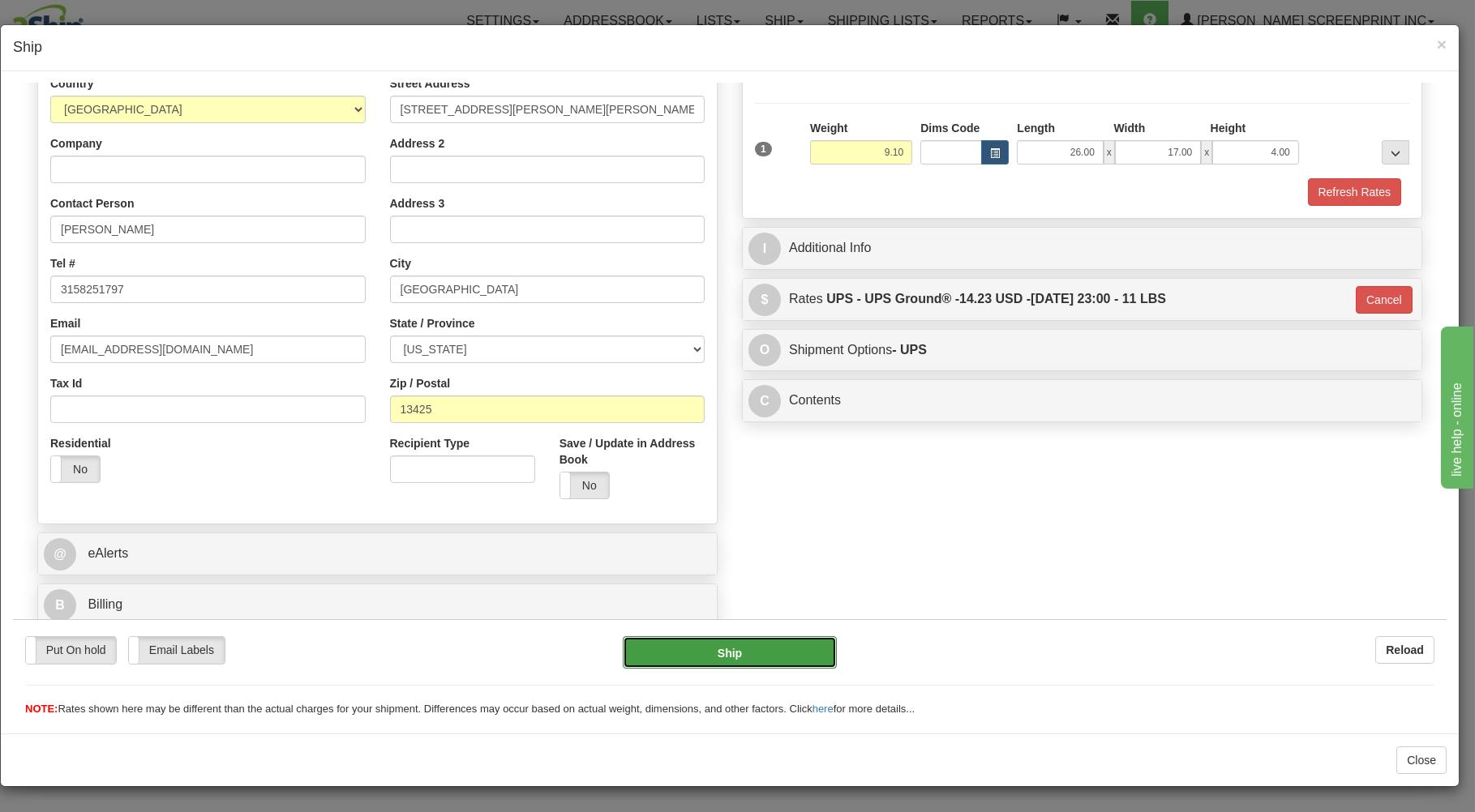
click at [806, 653] on button "Ship" at bounding box center [730, 651] width 214 height 32
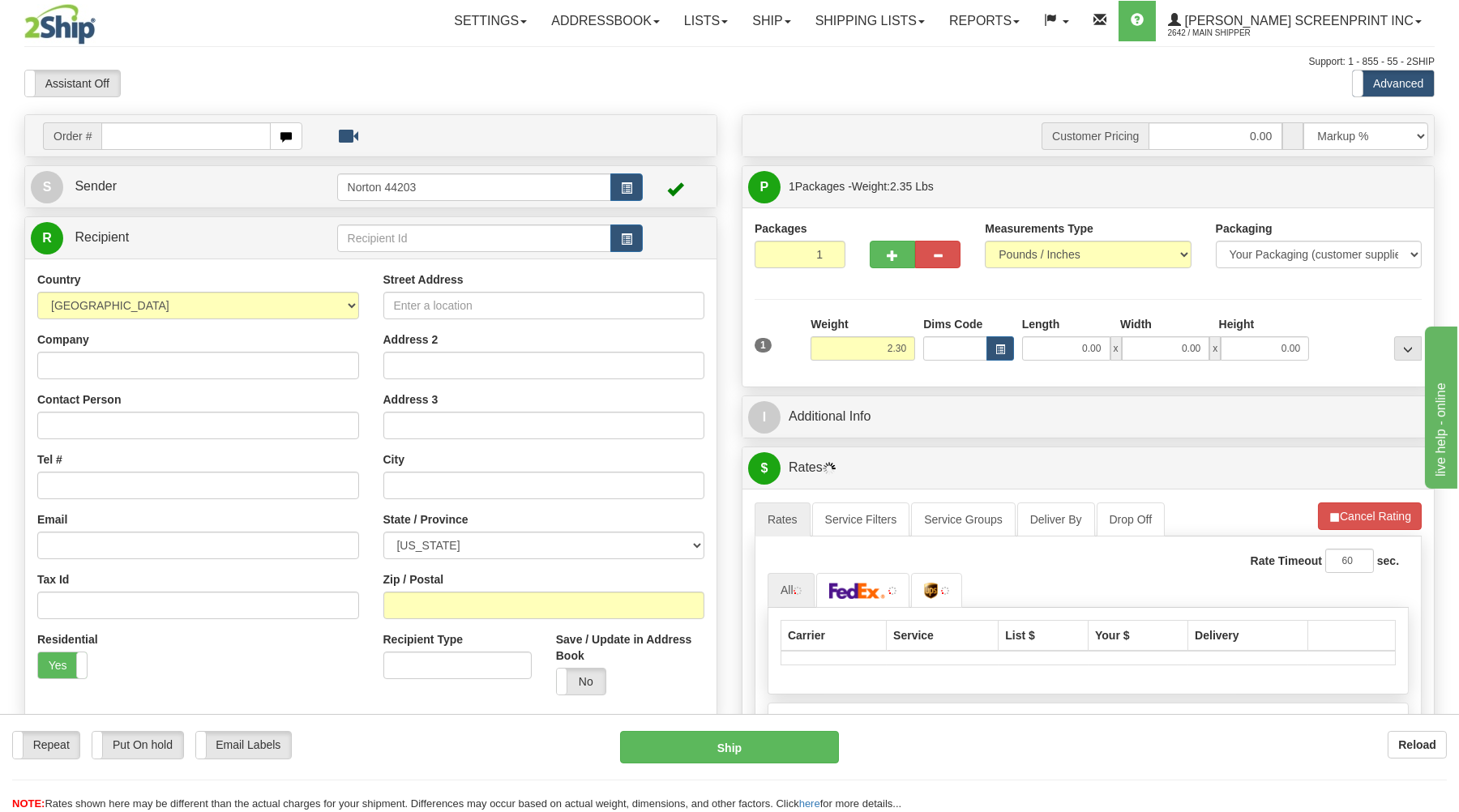
type input "2.25"
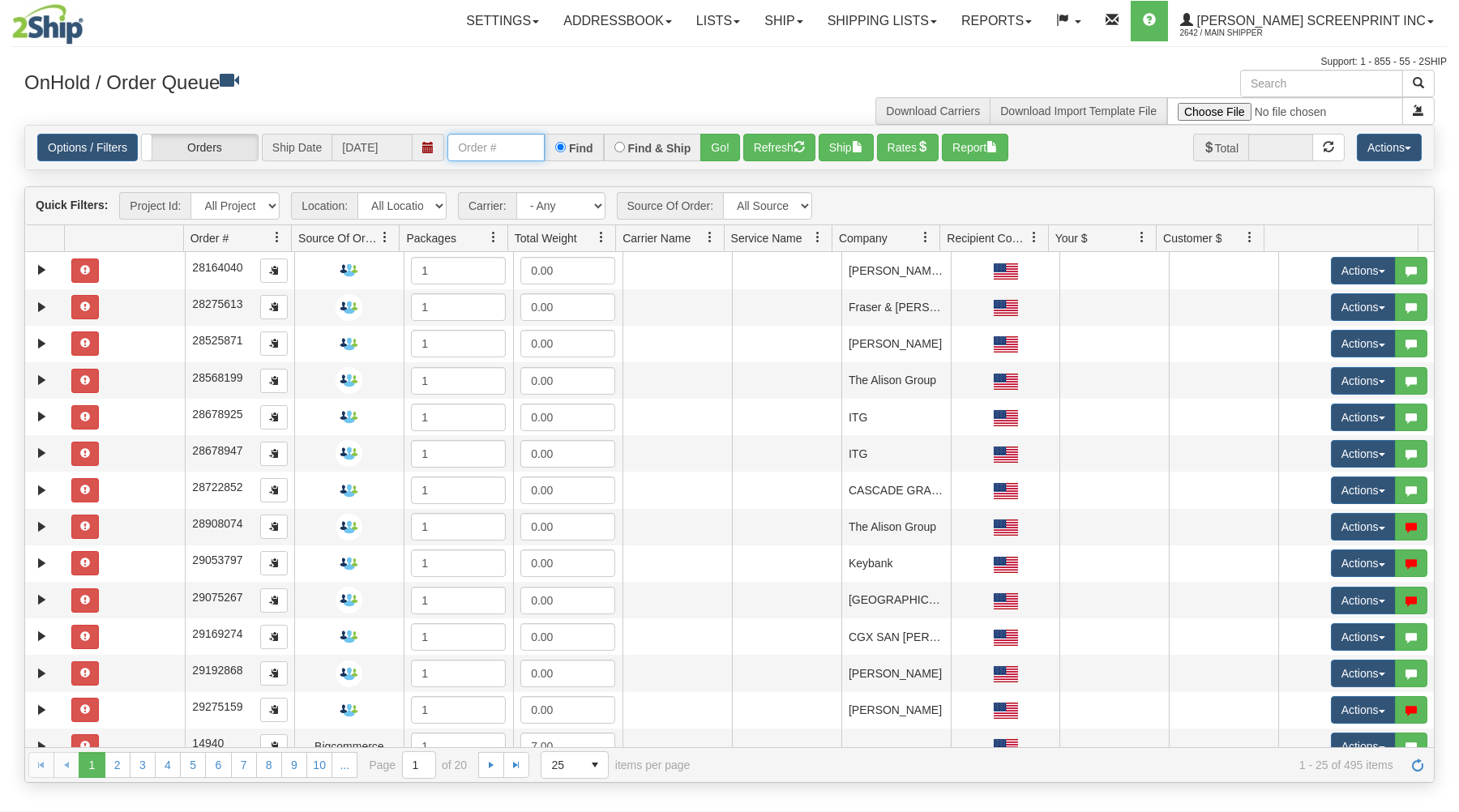
click at [475, 147] on input "text" at bounding box center [496, 147] width 97 height 27
type input "17169"
click at [724, 141] on button "Go!" at bounding box center [720, 147] width 40 height 27
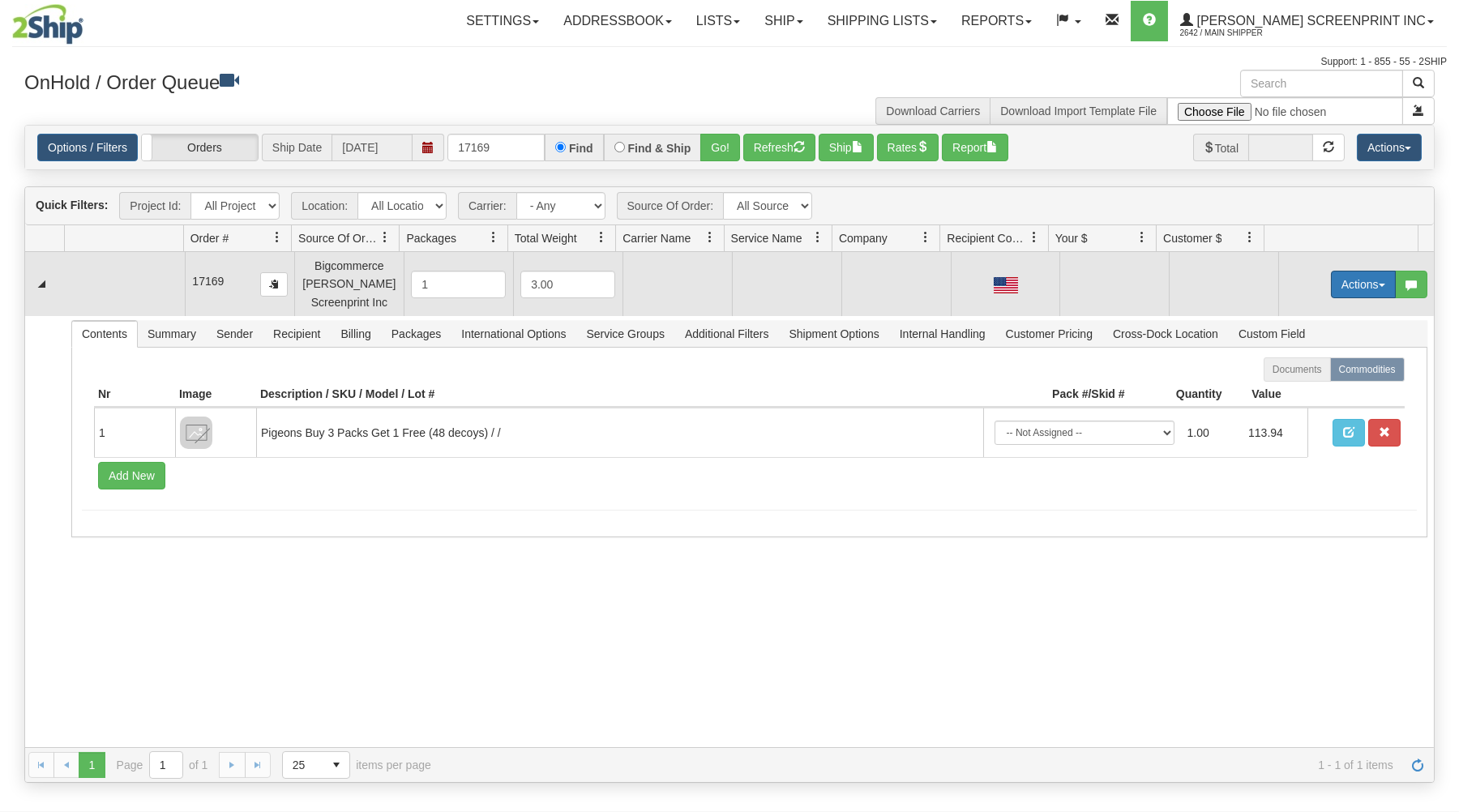
click at [1339, 276] on button "Actions" at bounding box center [1363, 284] width 65 height 27
click at [1300, 309] on link "Open" at bounding box center [1330, 315] width 130 height 21
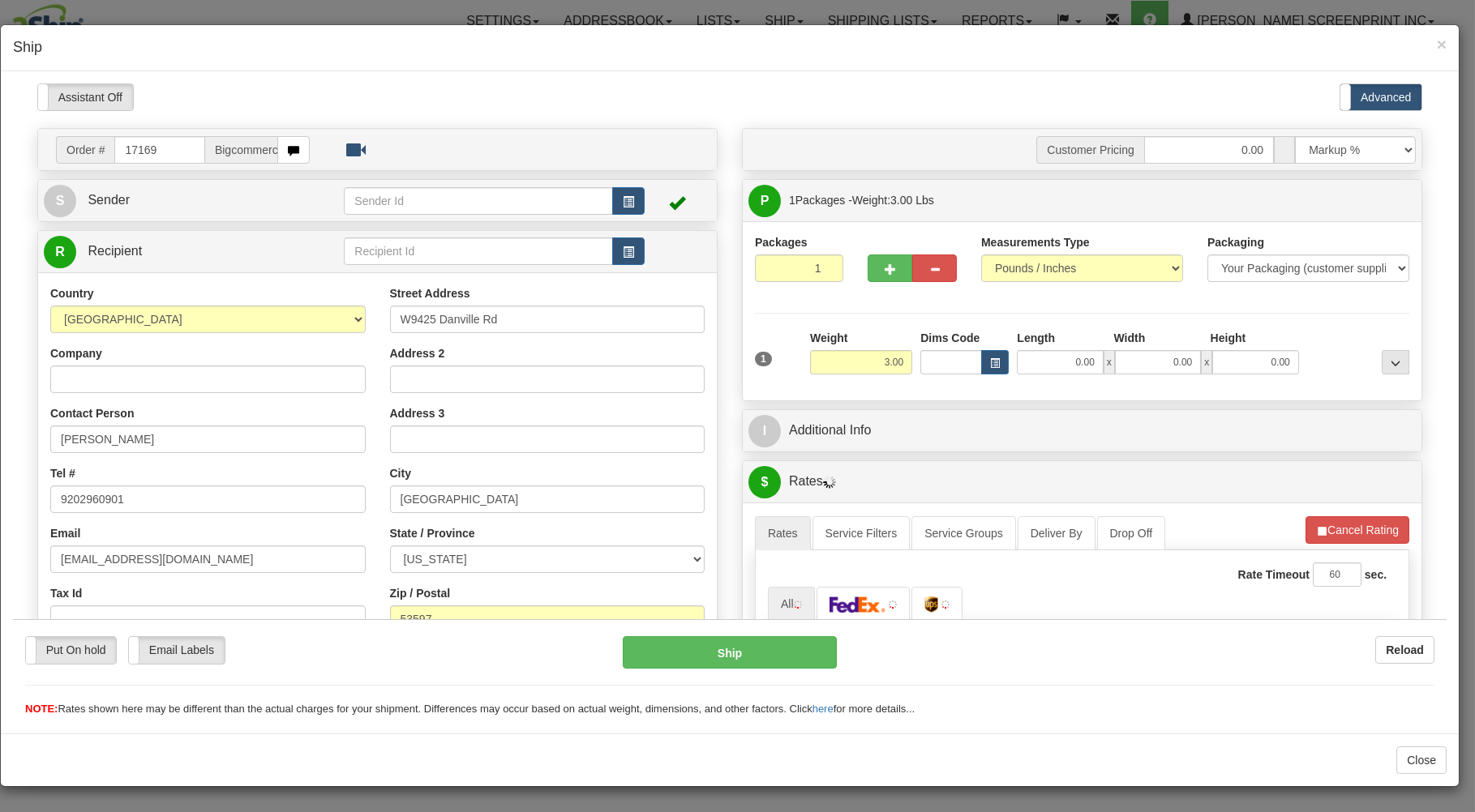
type input "9.20"
click at [1031, 365] on input "0.00" at bounding box center [1060, 361] width 86 height 24
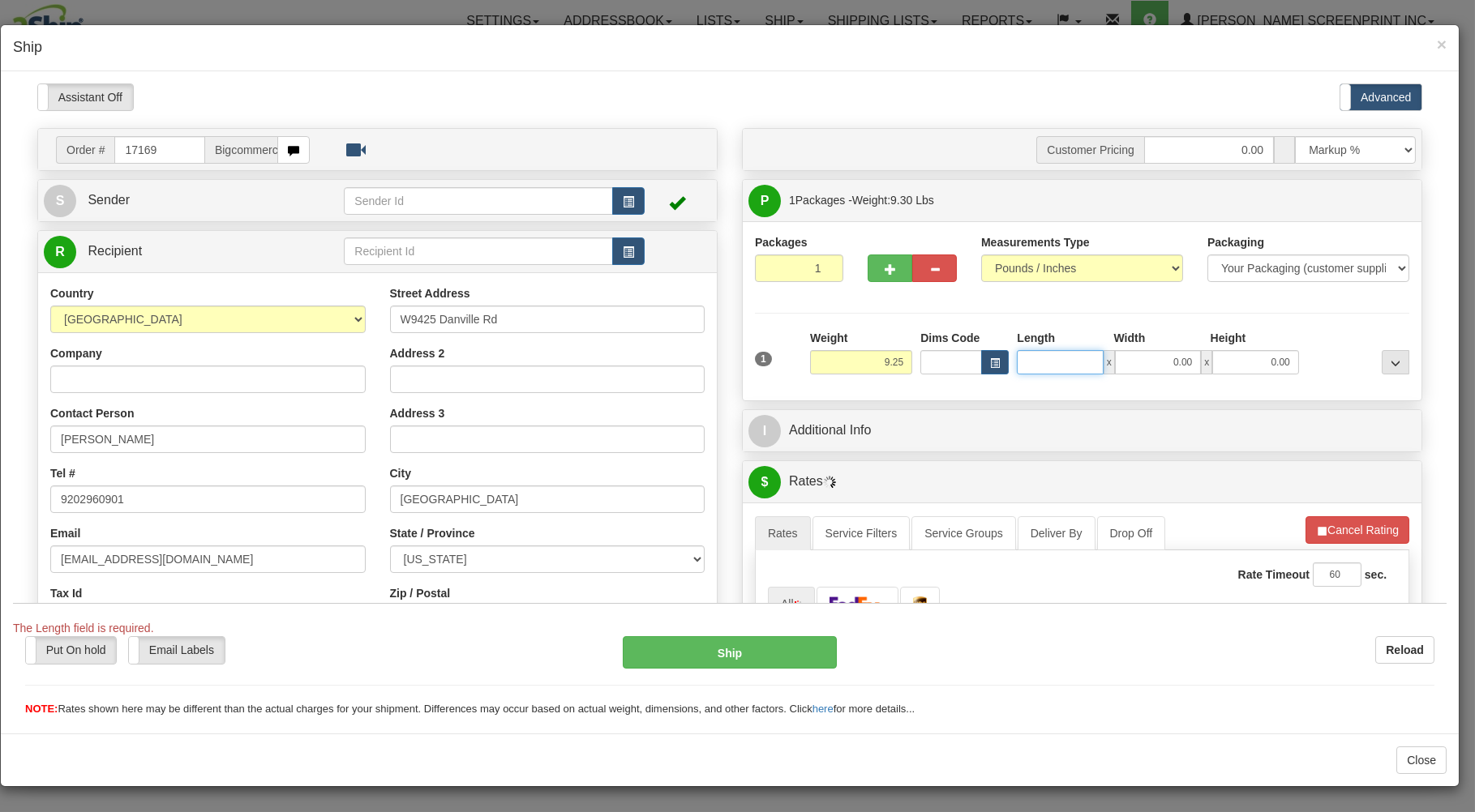
type input "9.20"
type input "26.00"
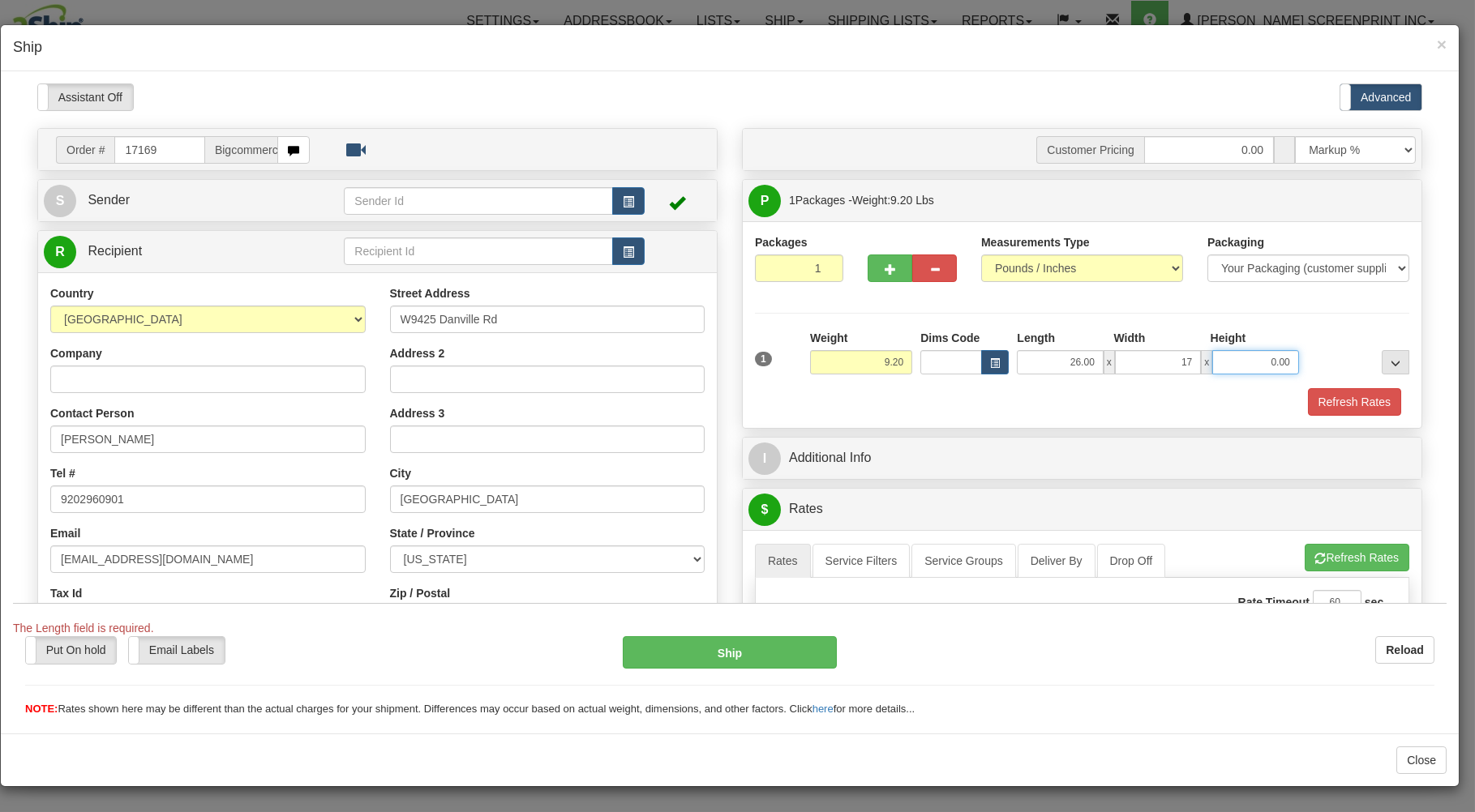
type input "17.00"
type input "4.00"
click at [1023, 384] on div "1 Weight 9.20 Dims Code x x" at bounding box center [1082, 357] width 663 height 57
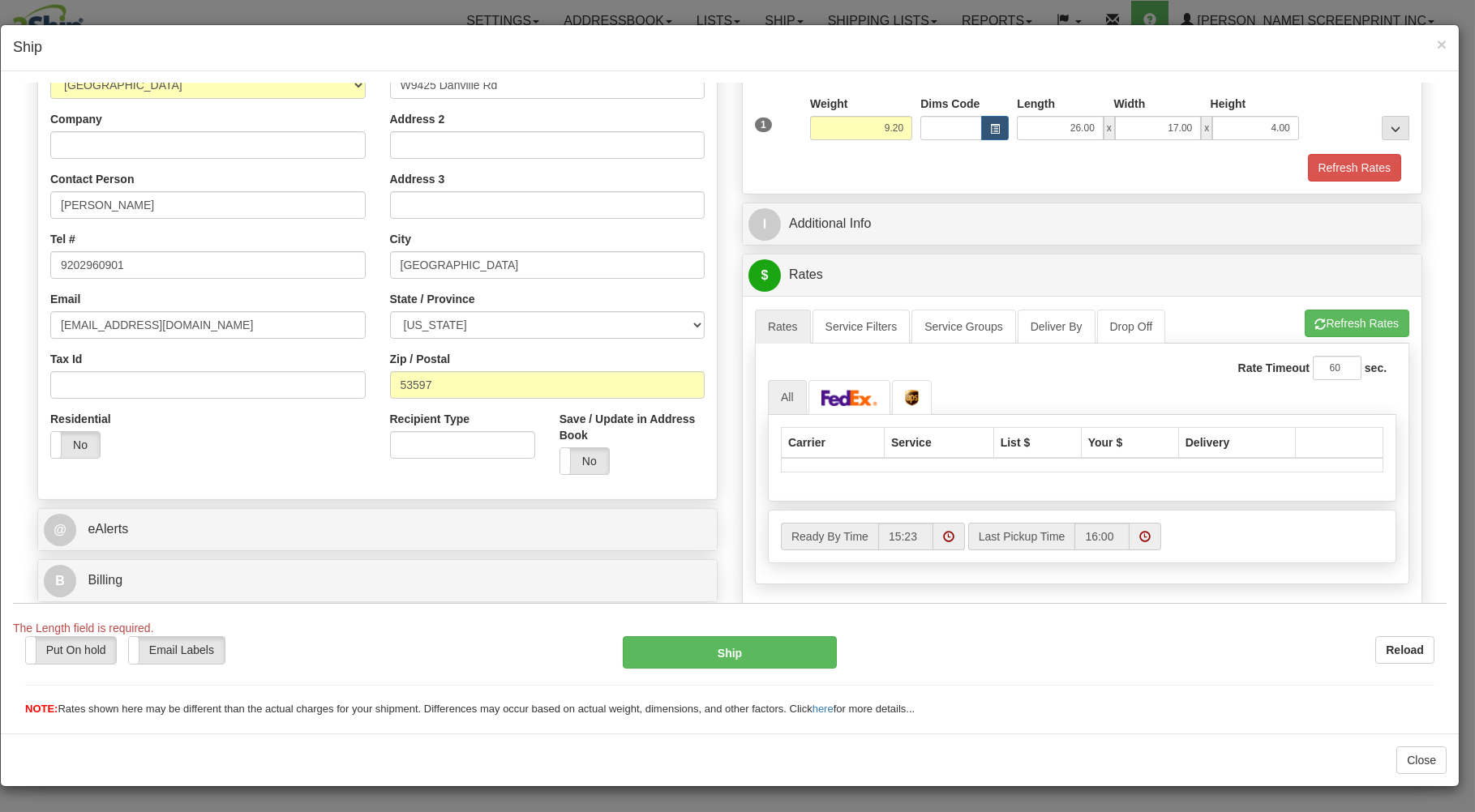
scroll to position [319, 0]
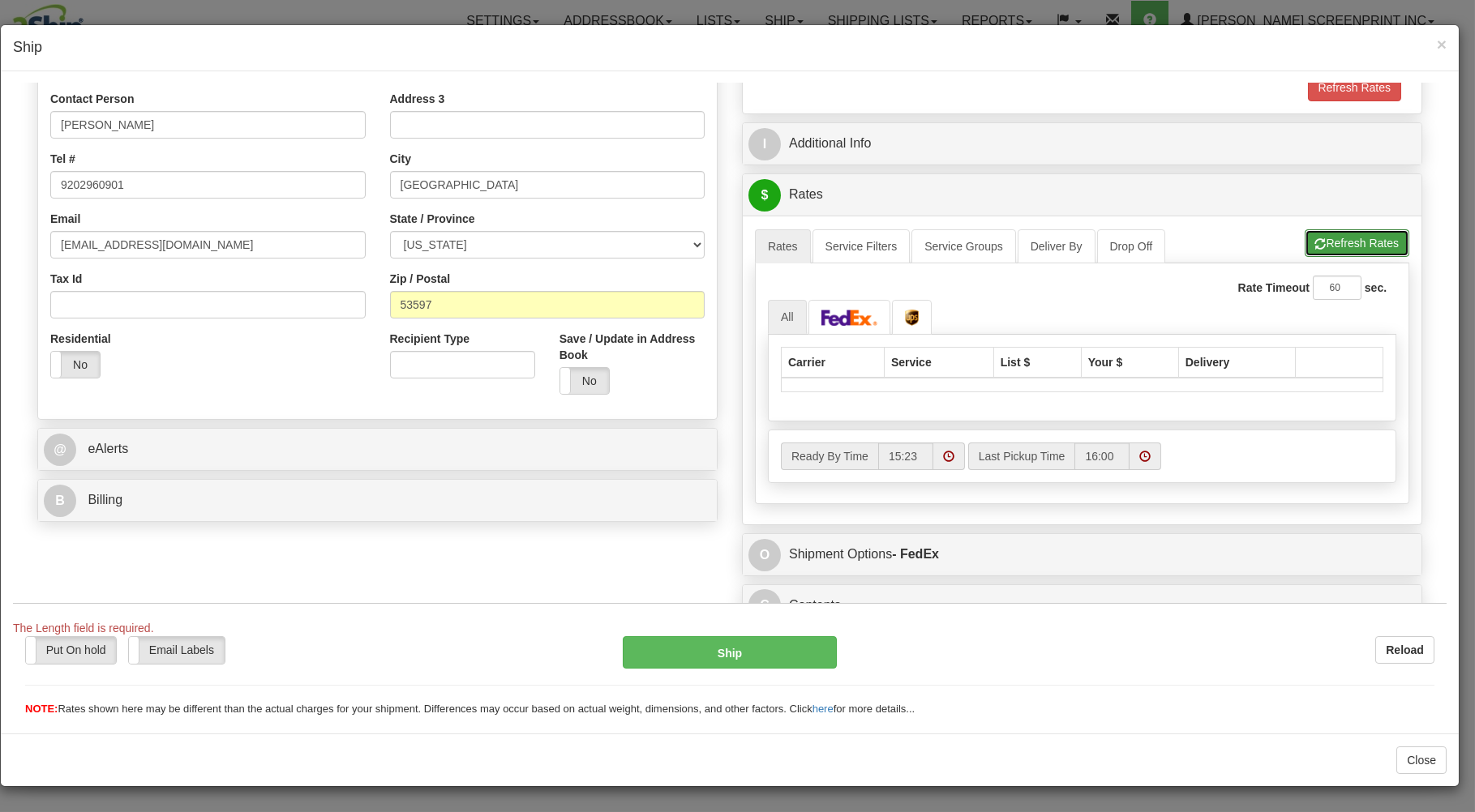
click at [1315, 239] on span "button" at bounding box center [1321, 244] width 12 height 11
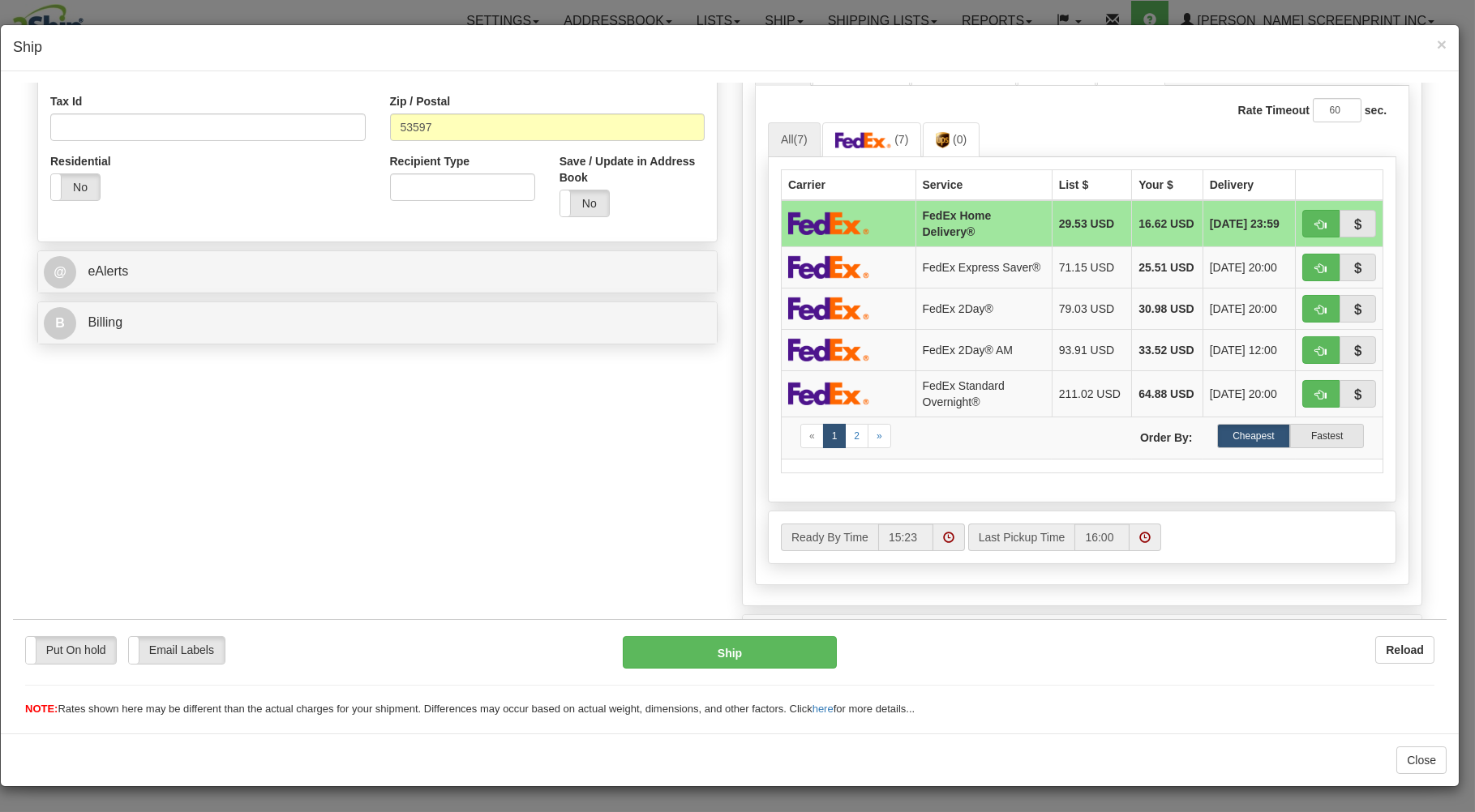
scroll to position [493, 0]
click at [935, 140] on img at bounding box center [942, 139] width 14 height 16
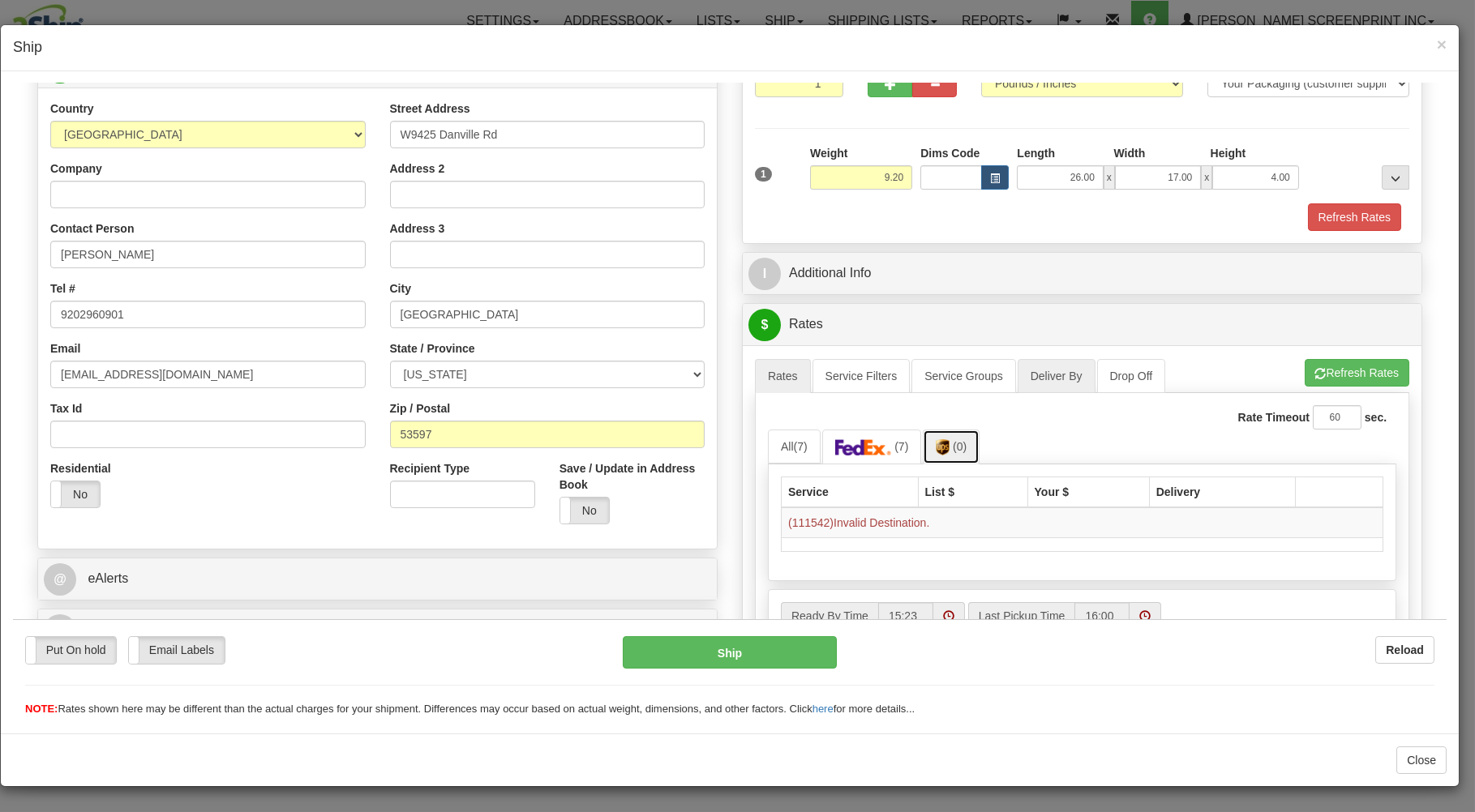
scroll to position [263, 0]
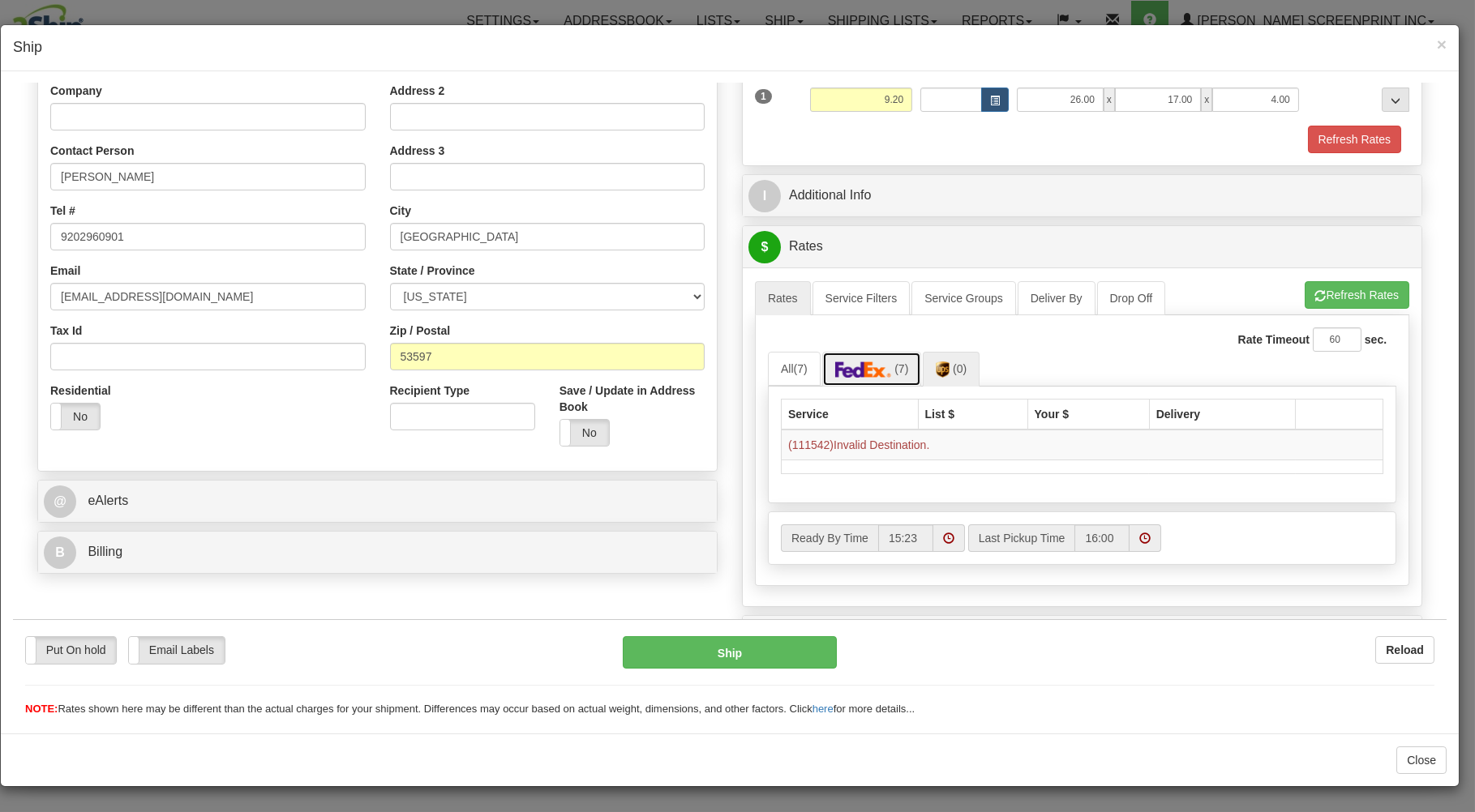
click at [849, 377] on img at bounding box center [864, 369] width 56 height 16
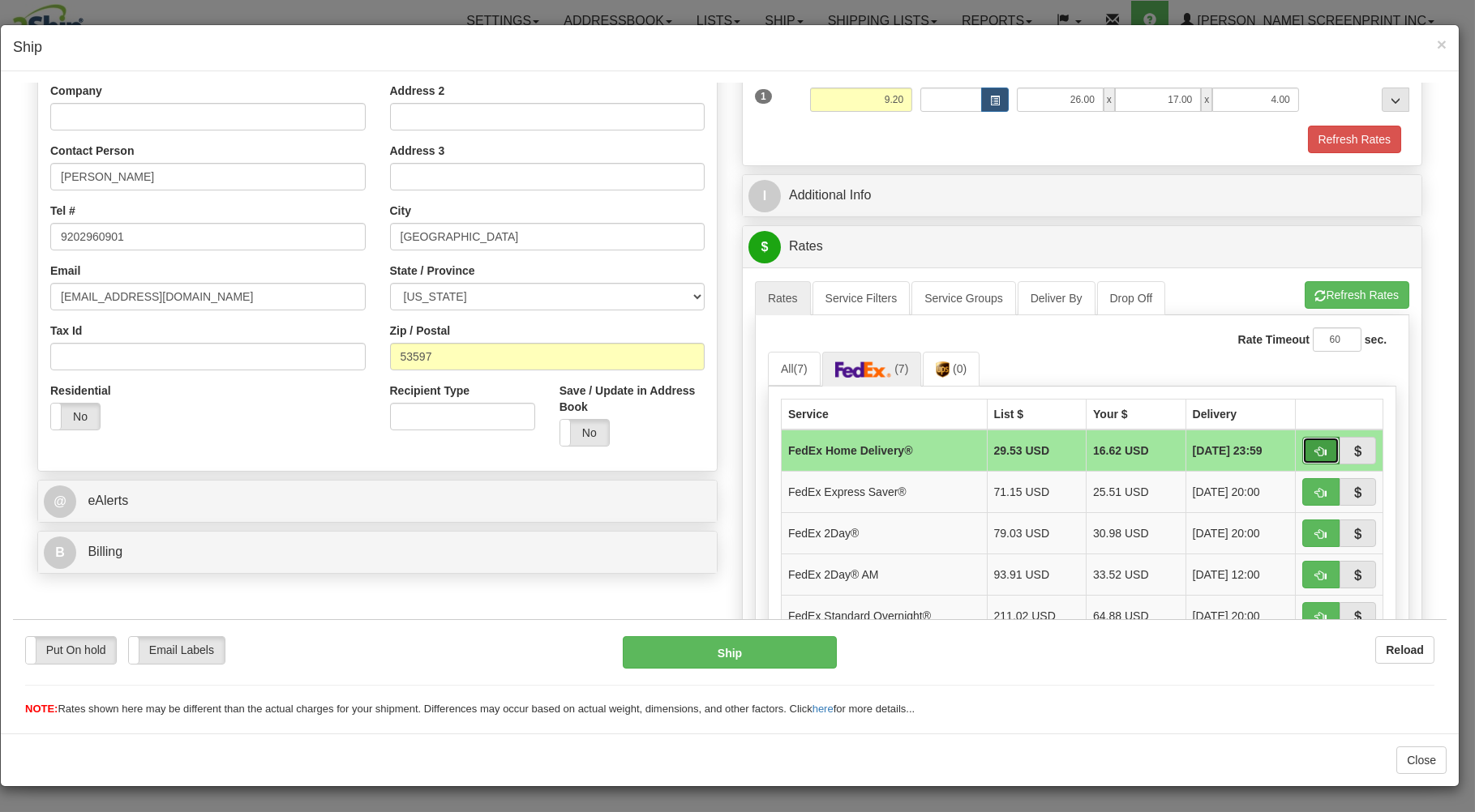
click at [1302, 441] on button "button" at bounding box center [1321, 450] width 37 height 27
type input "90"
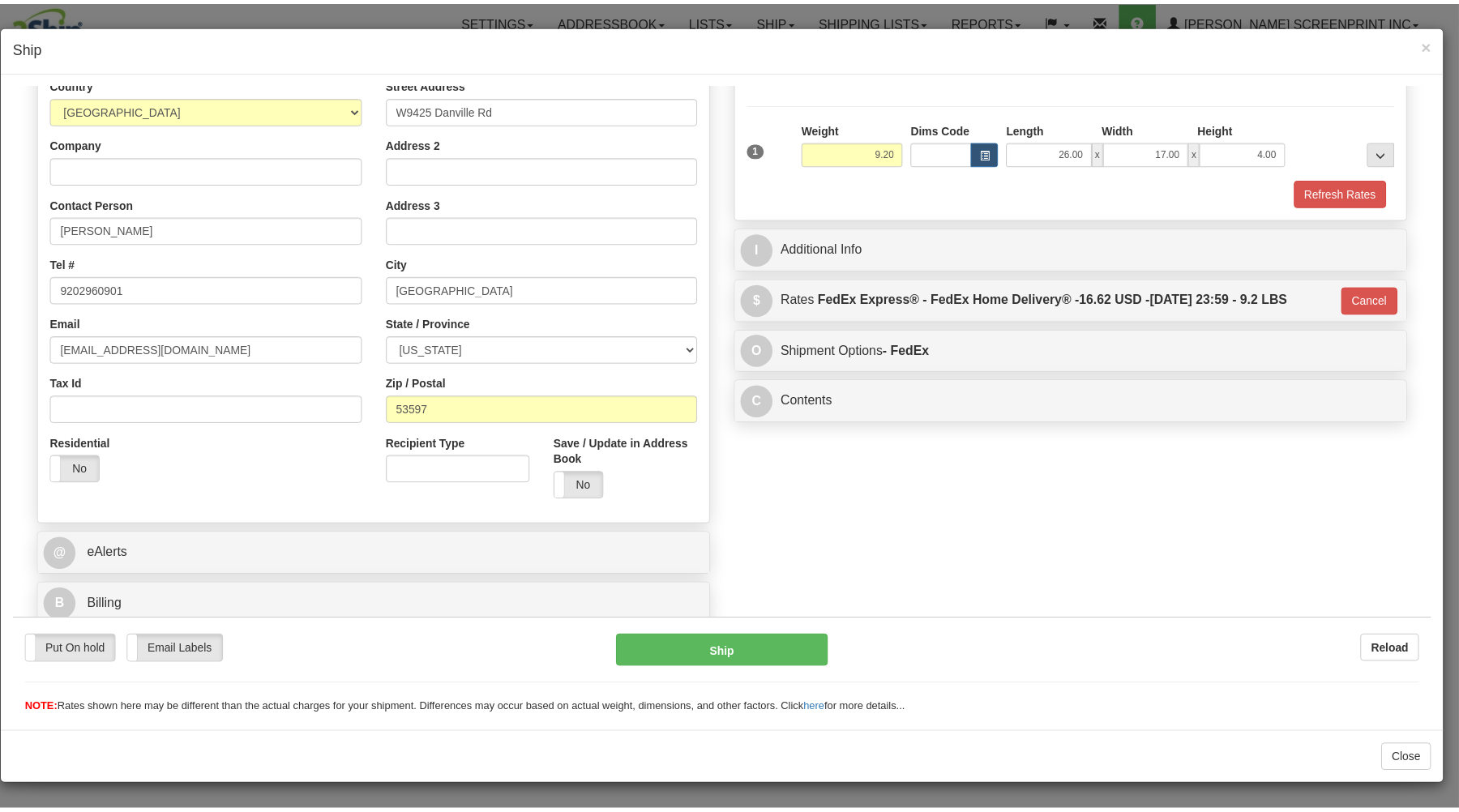
scroll to position [213, 0]
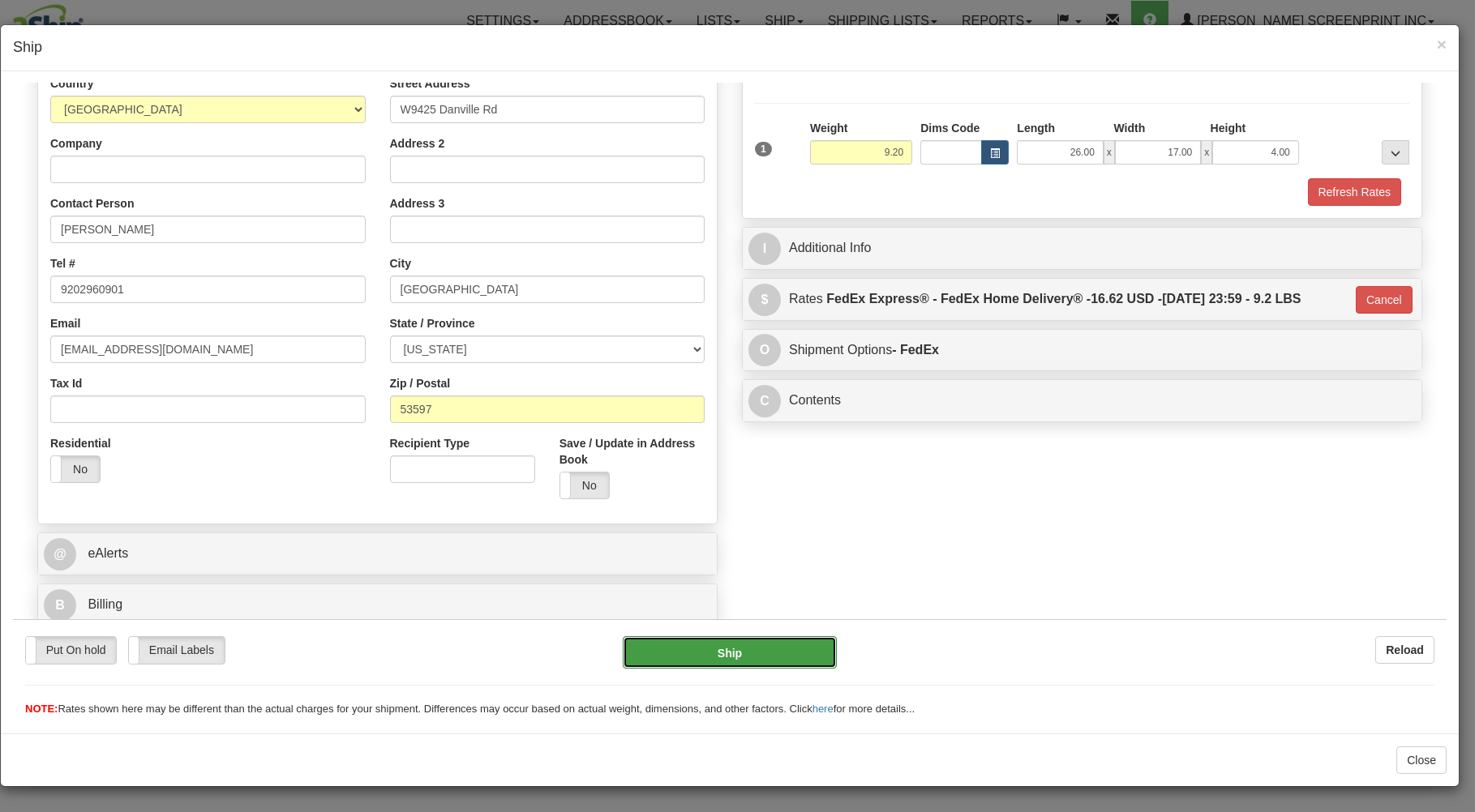
click at [775, 643] on button "Ship" at bounding box center [730, 651] width 214 height 32
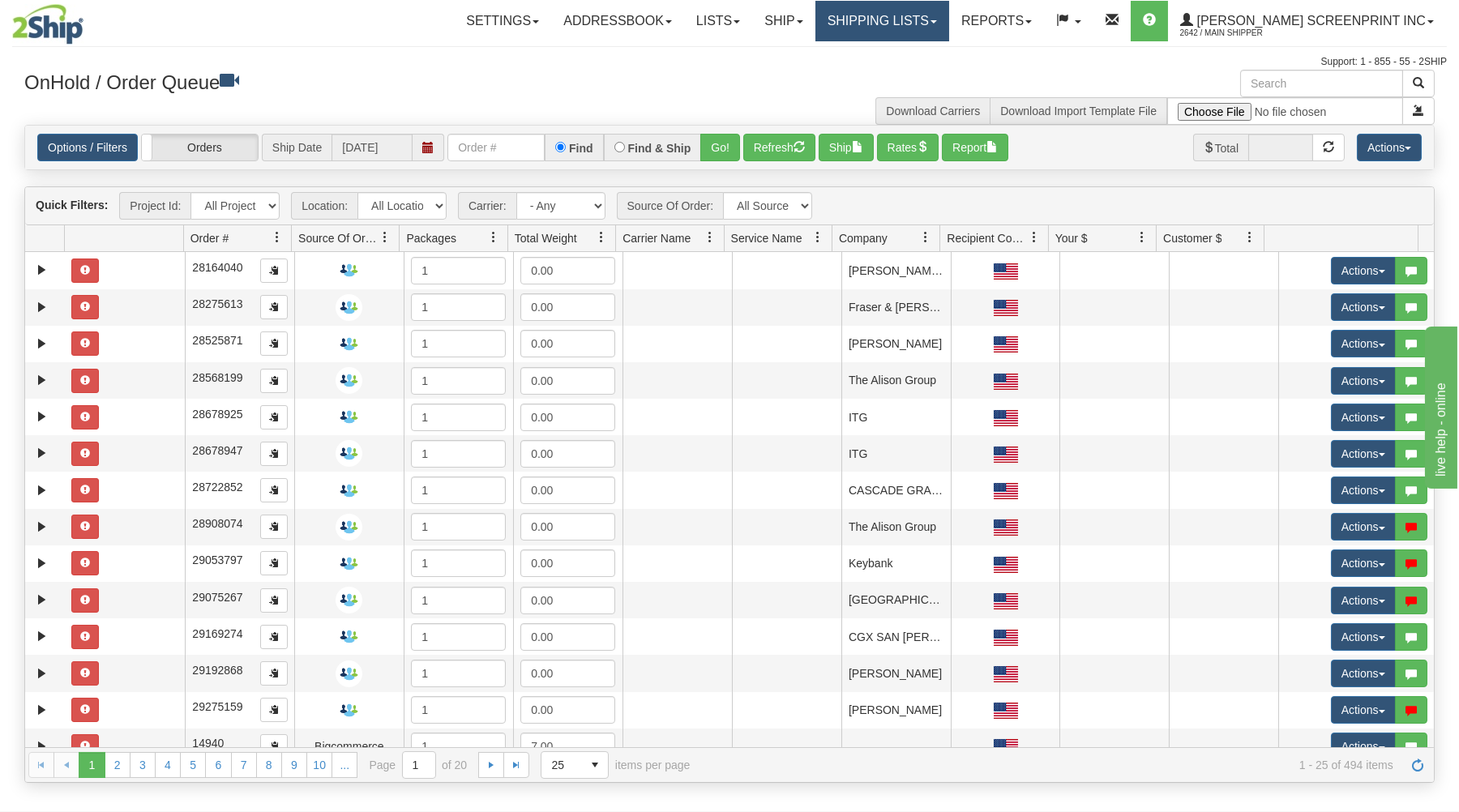
click at [910, 16] on link "Shipping lists" at bounding box center [883, 21] width 134 height 41
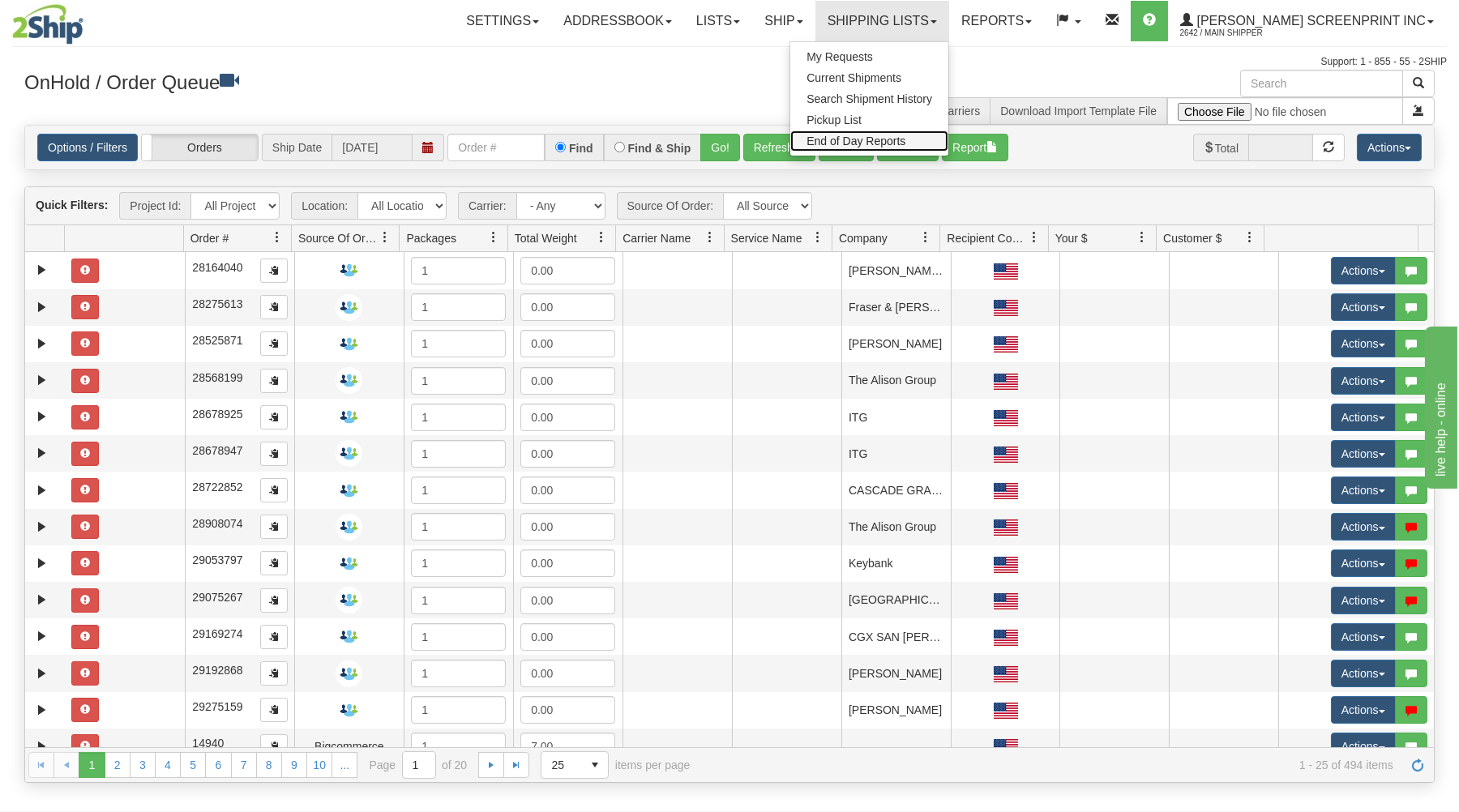
click at [899, 140] on span "End of Day Reports" at bounding box center [856, 141] width 99 height 13
